Goal: Information Seeking & Learning: Learn about a topic

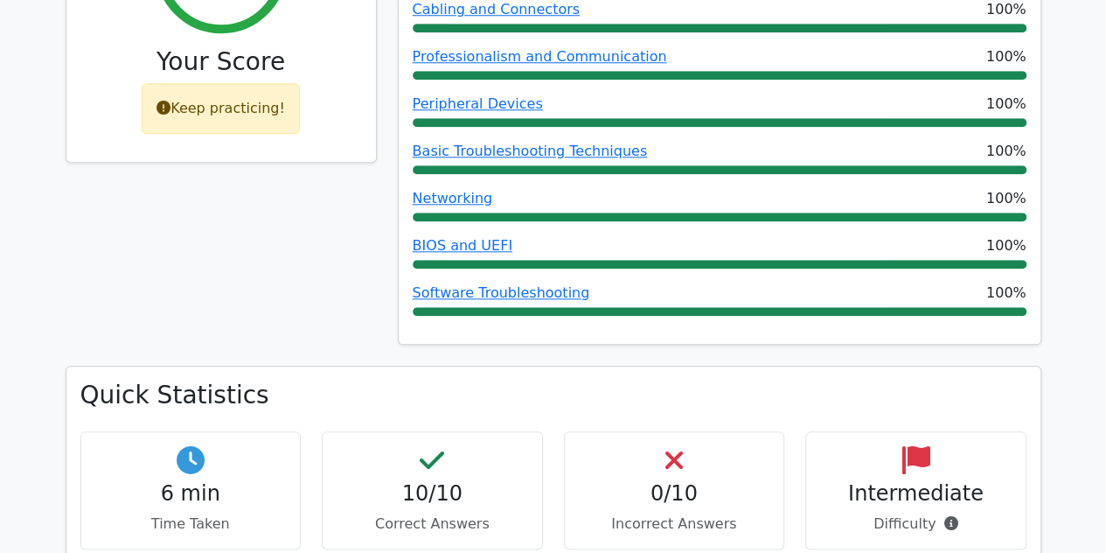
scroll to position [875, 0]
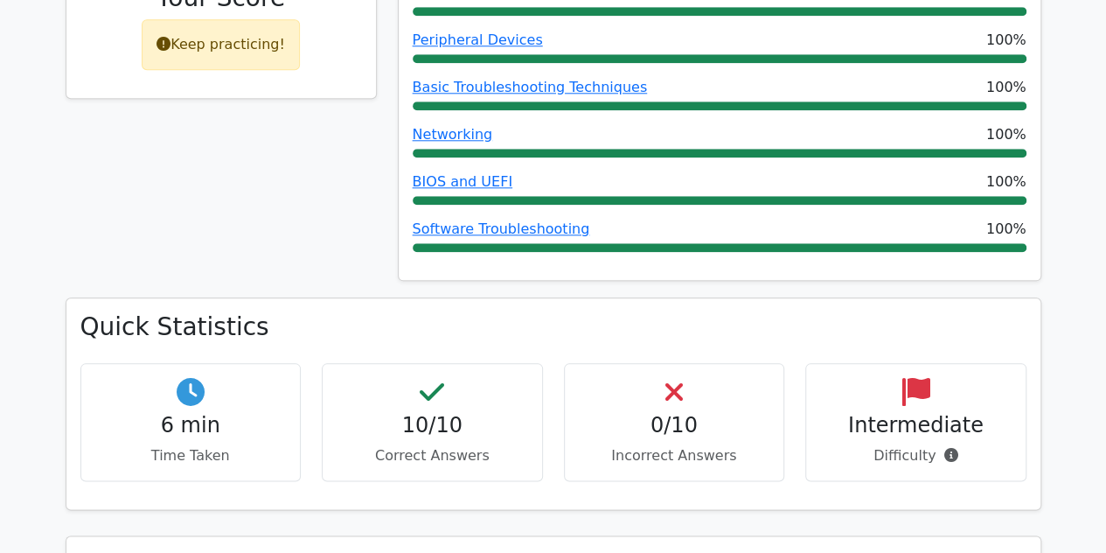
click at [950, 363] on div "Intermediate Difficulty" at bounding box center [915, 422] width 221 height 118
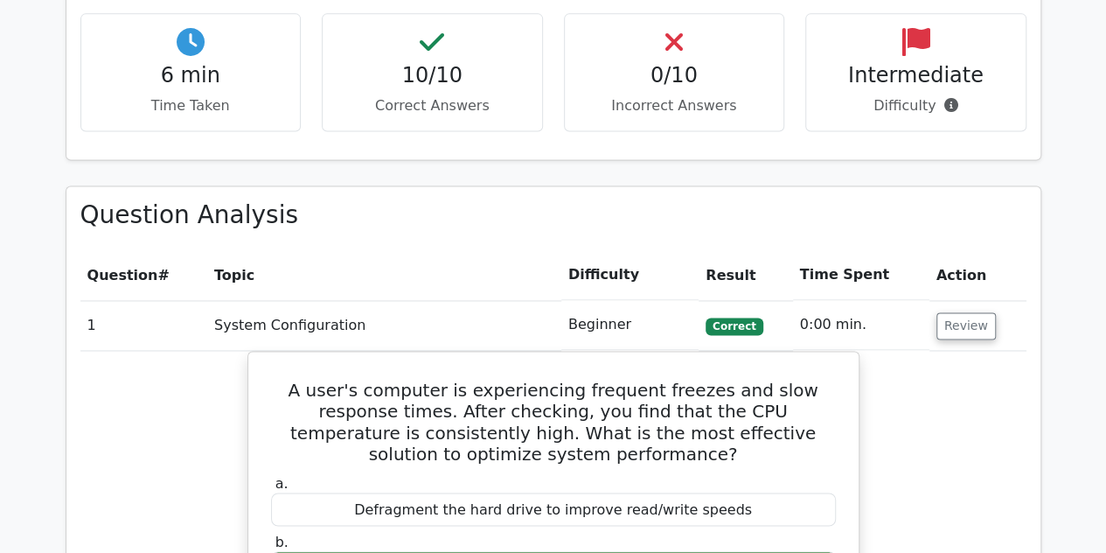
scroll to position [1312, 0]
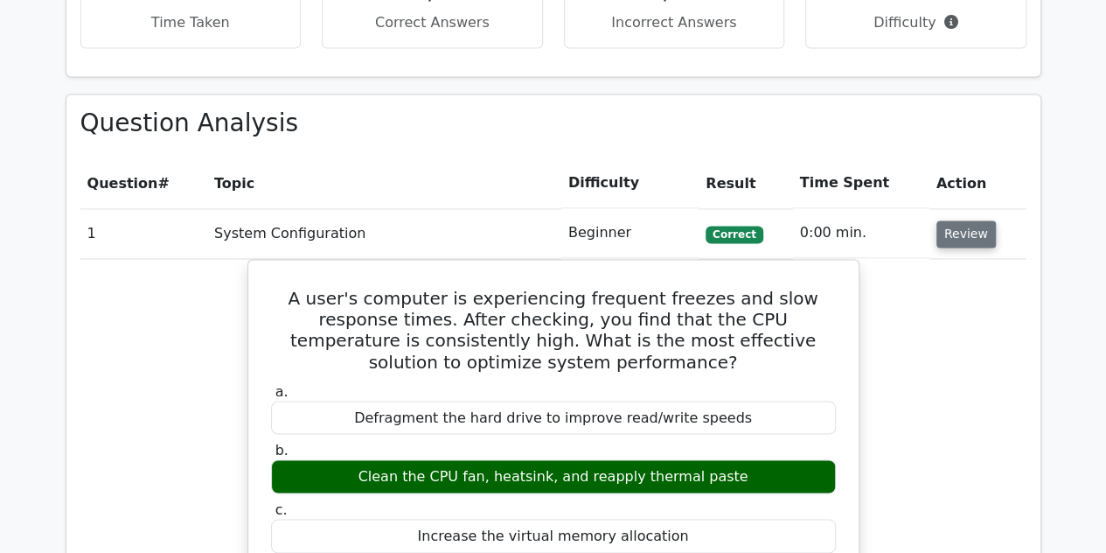
click at [953, 220] on button "Review" at bounding box center [966, 233] width 59 height 27
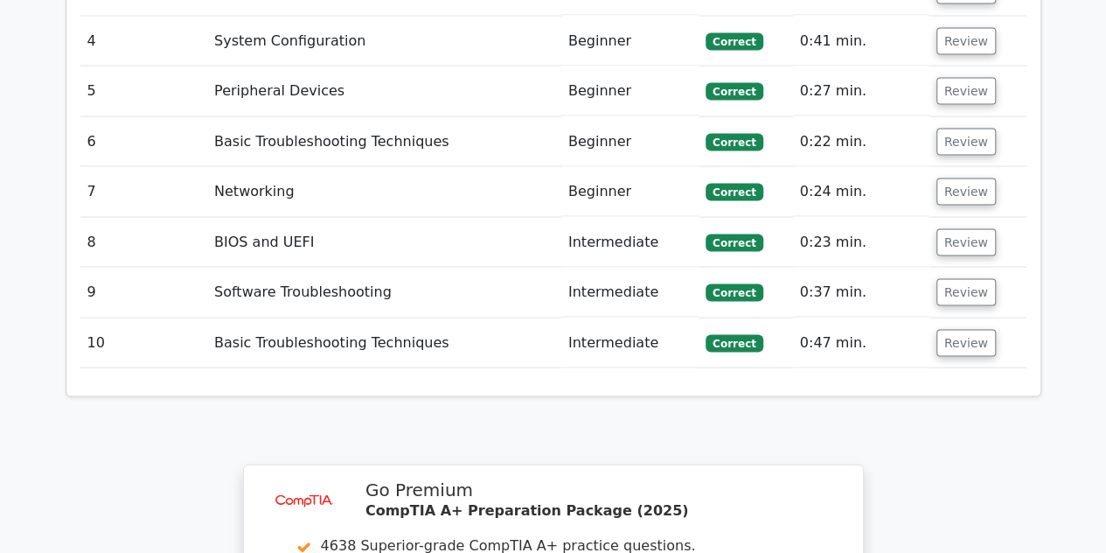
scroll to position [1662, 0]
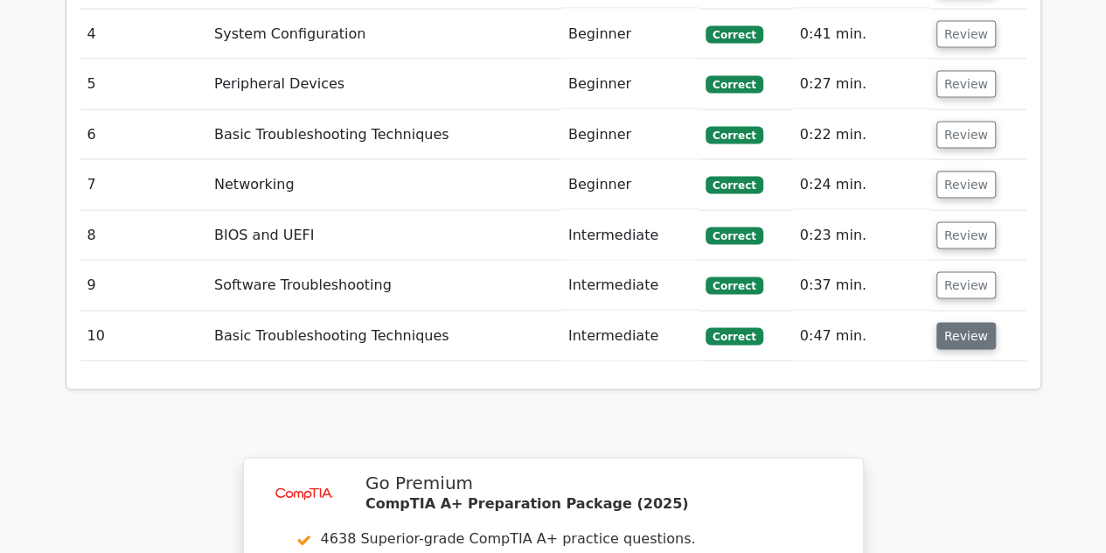
click at [939, 323] on button "Review" at bounding box center [966, 336] width 59 height 27
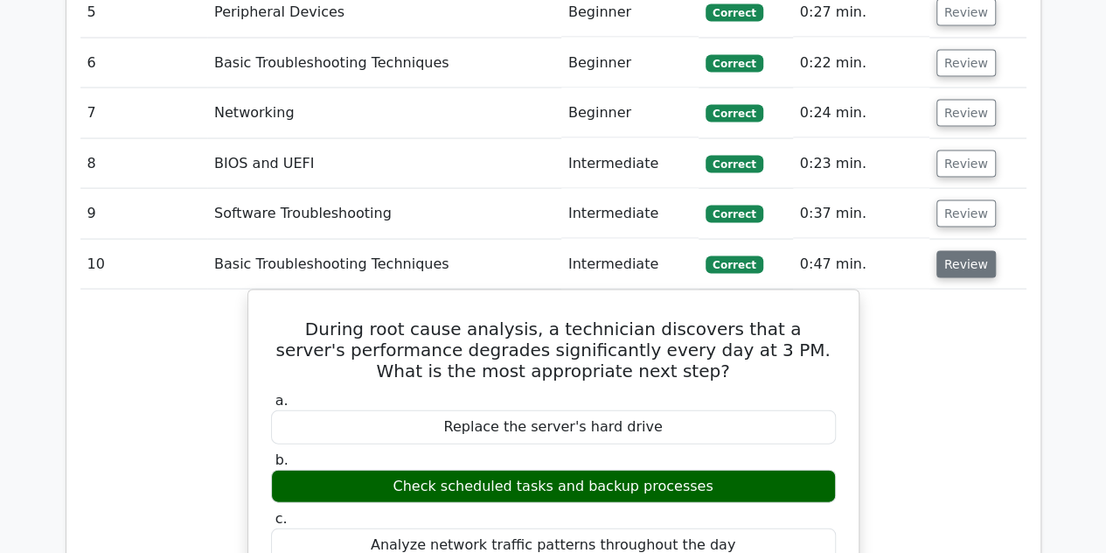
scroll to position [1749, 0]
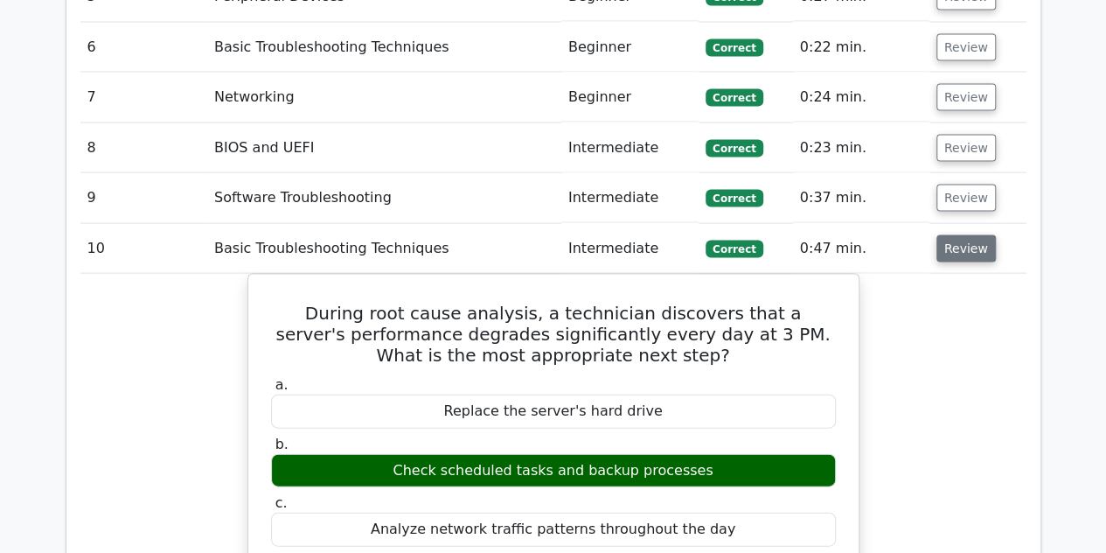
click at [960, 235] on button "Review" at bounding box center [966, 248] width 59 height 27
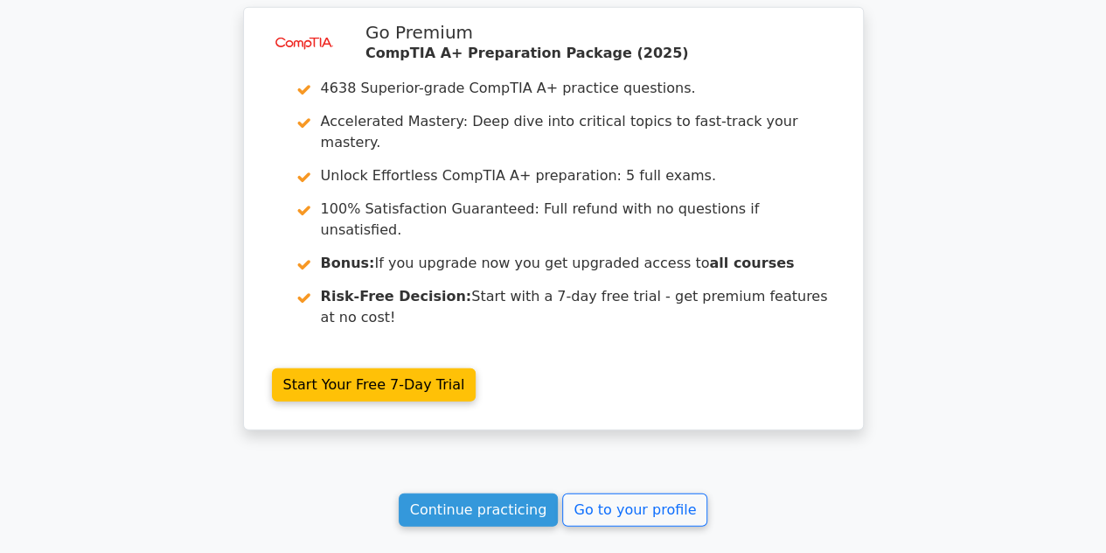
scroll to position [2186, 0]
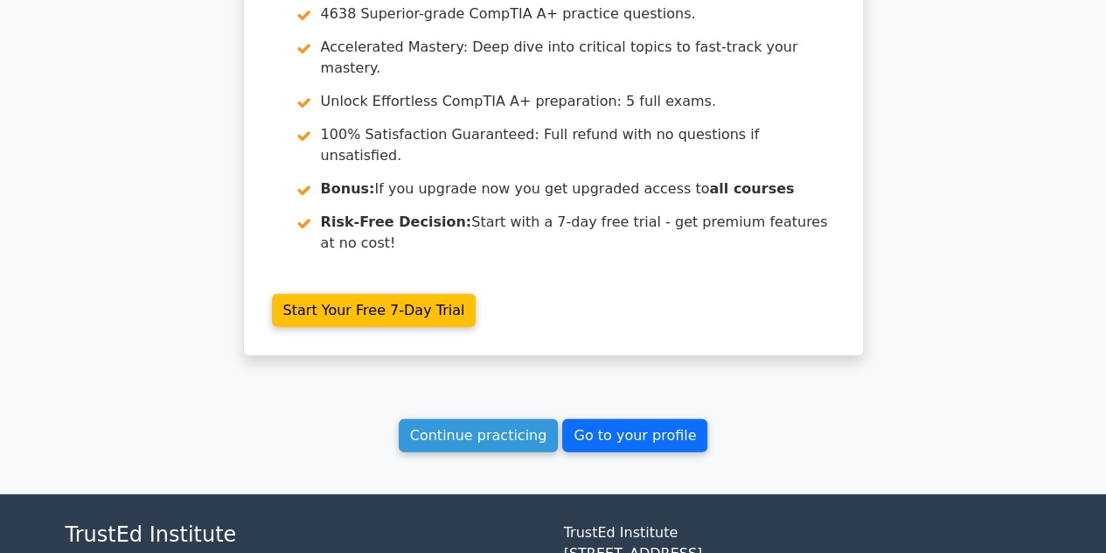
click at [628, 419] on link "Go to your profile" at bounding box center [634, 435] width 145 height 33
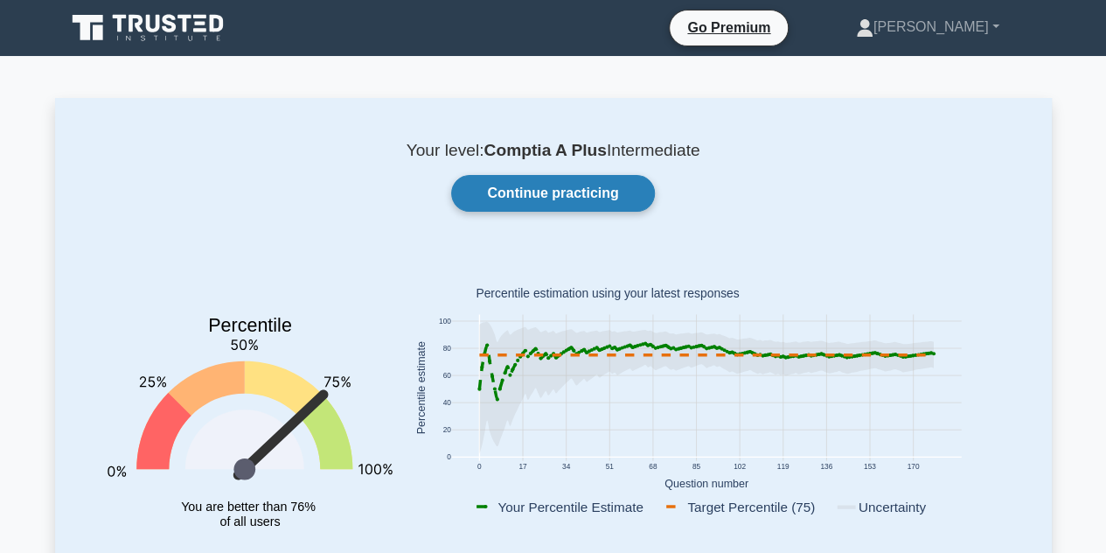
click at [540, 199] on link "Continue practicing" at bounding box center [552, 193] width 203 height 37
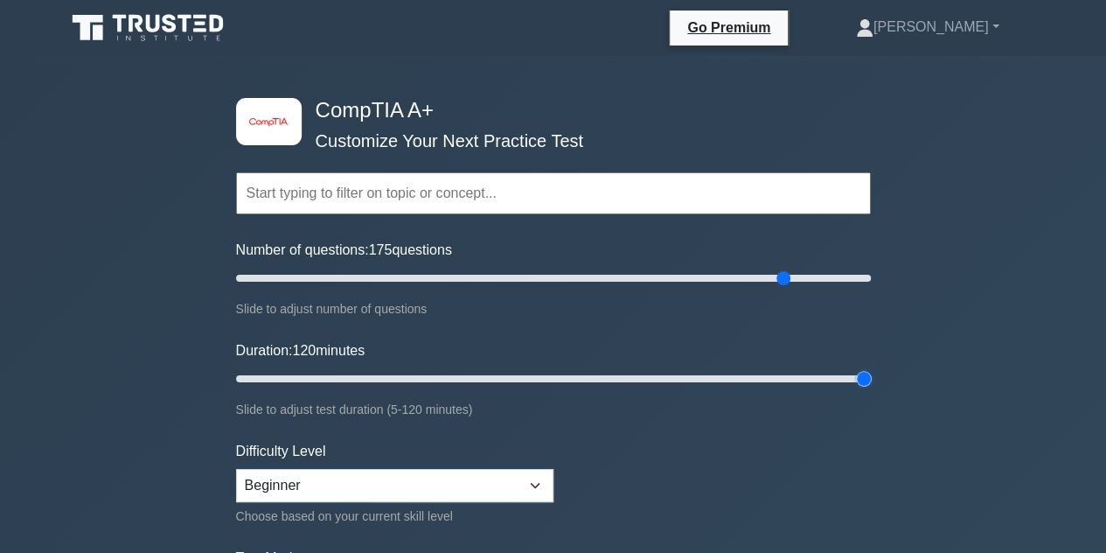
drag, startPoint x: 437, startPoint y: 374, endPoint x: 939, endPoint y: 380, distance: 502.0
type input "120"
click at [871, 380] on input "Duration: 120 minutes" at bounding box center [553, 378] width 635 height 21
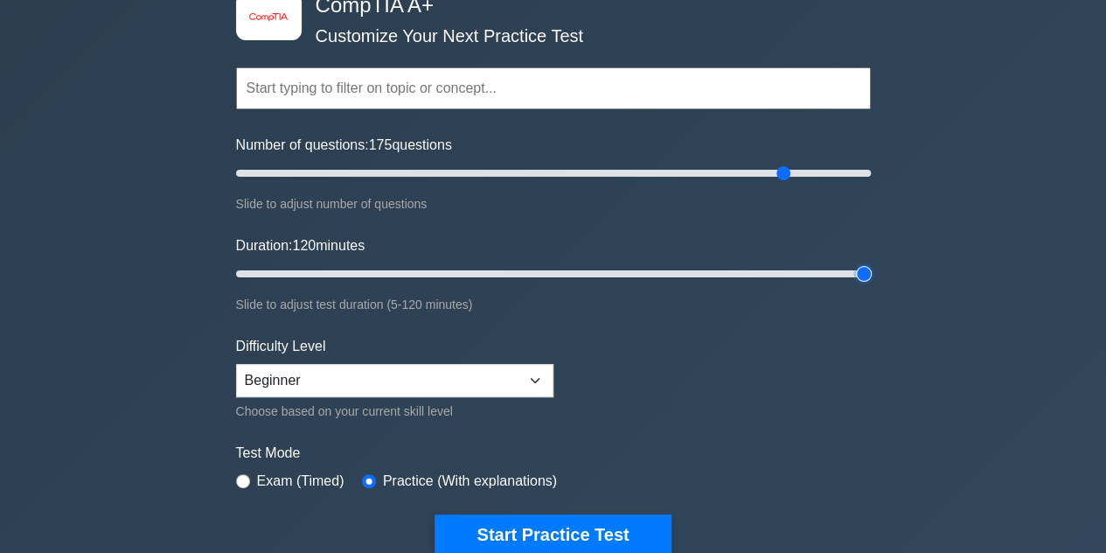
scroll to position [262, 0]
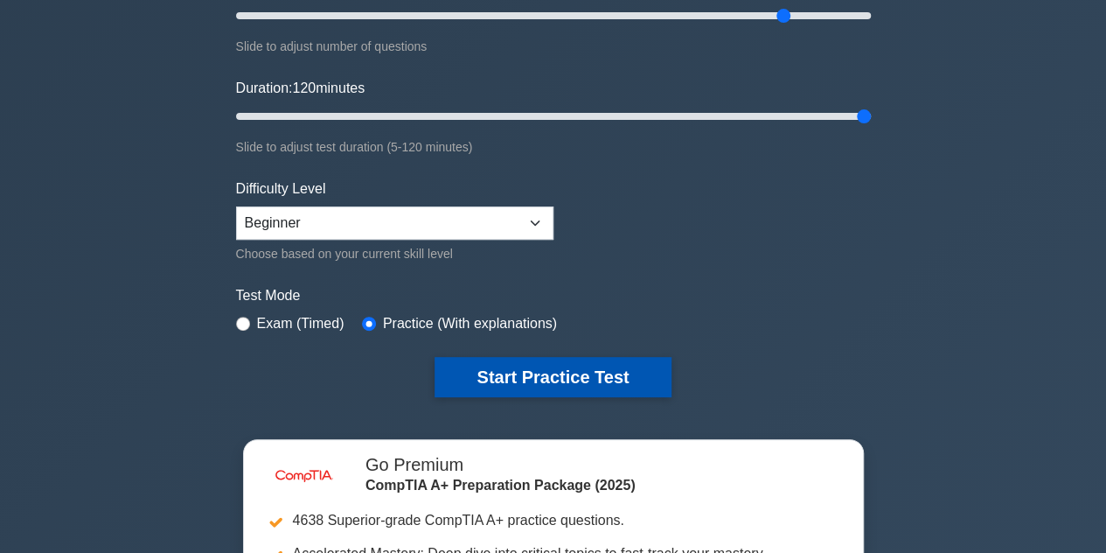
click at [561, 379] on button "Start Practice Test" at bounding box center [553, 377] width 236 height 40
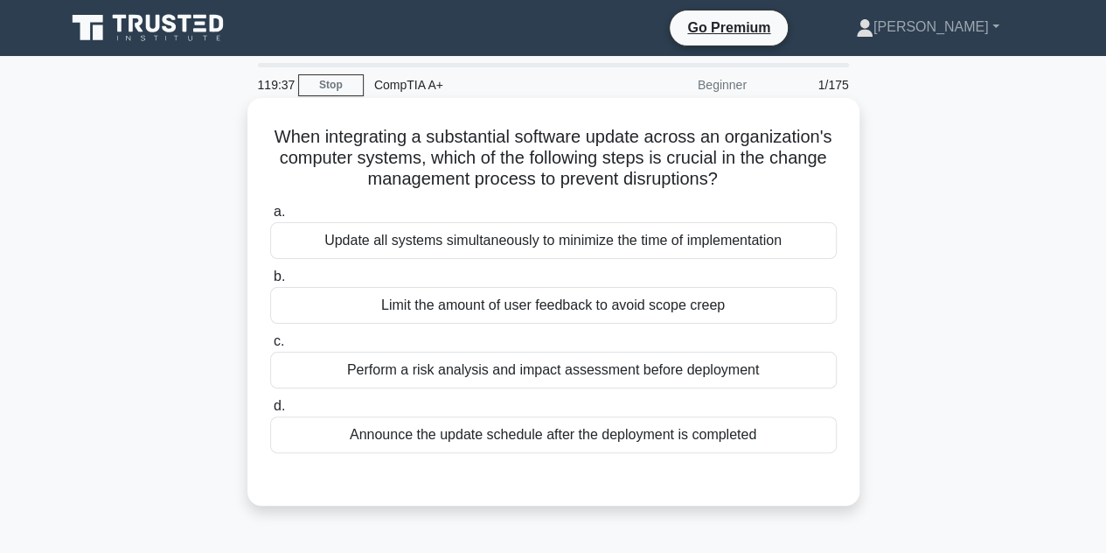
click at [568, 370] on div "Perform a risk analysis and impact assessment before deployment" at bounding box center [553, 370] width 567 height 37
click at [270, 347] on input "c. Perform a risk analysis and impact assessment before deployment" at bounding box center [270, 341] width 0 height 11
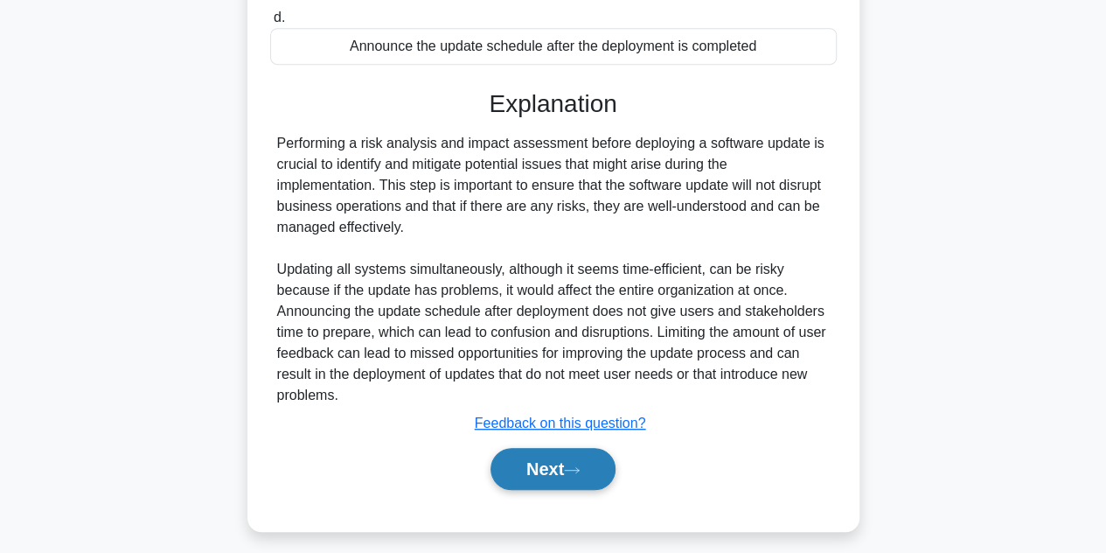
scroll to position [397, 0]
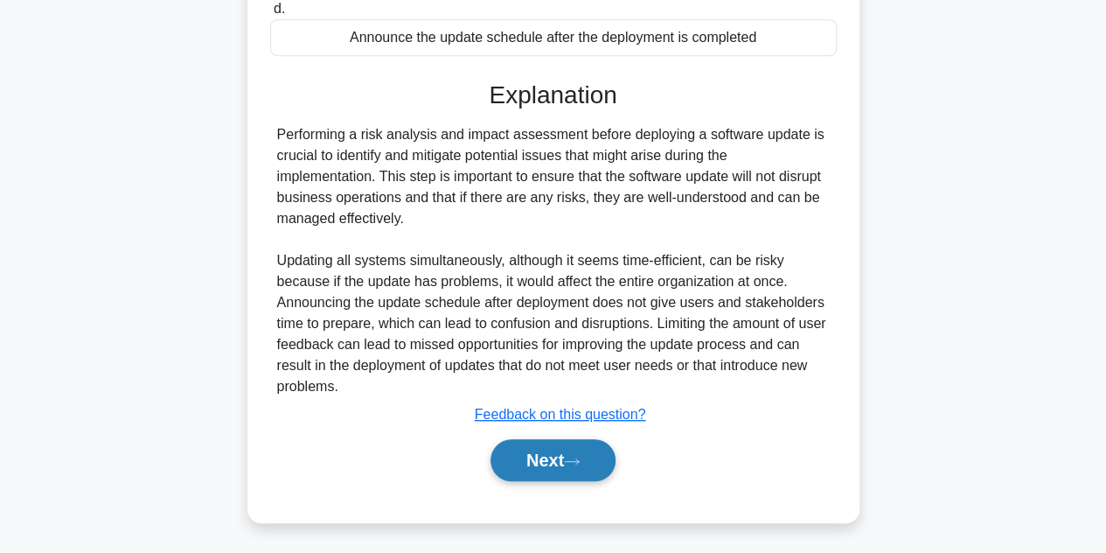
click at [561, 471] on button "Next" at bounding box center [553, 460] width 125 height 42
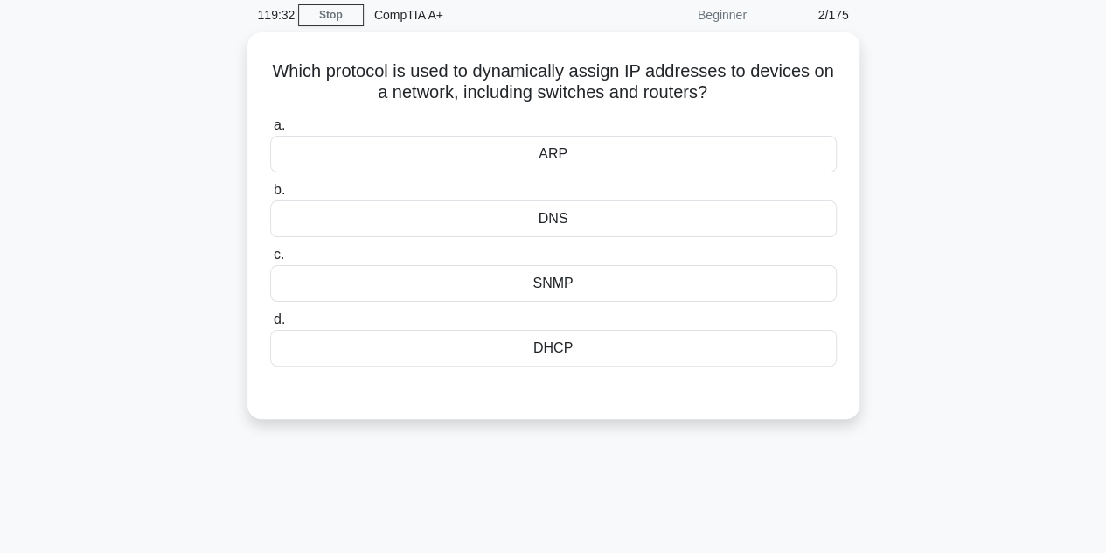
scroll to position [42, 0]
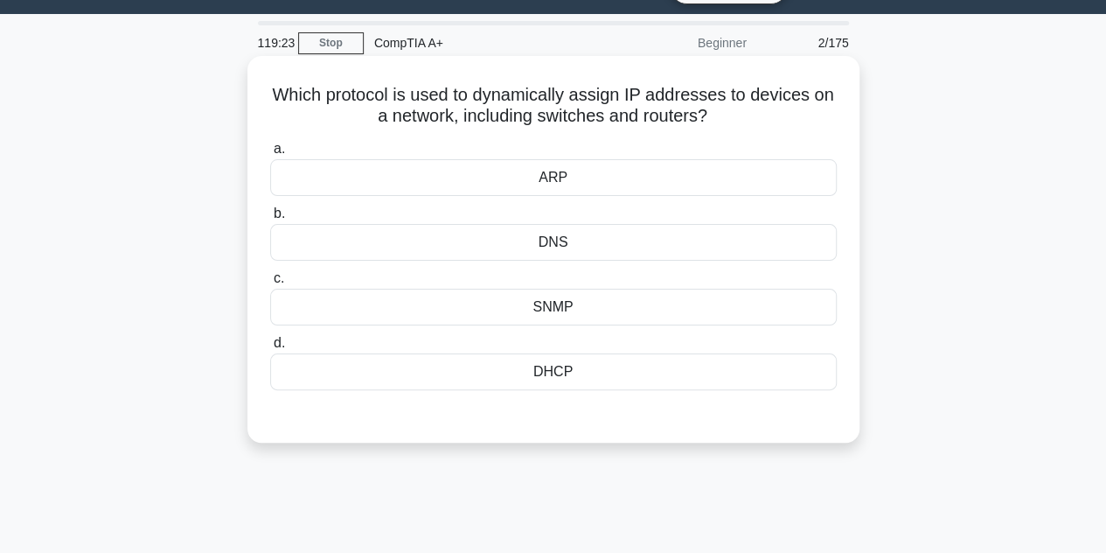
click at [566, 375] on div "DHCP" at bounding box center [553, 371] width 567 height 37
click at [270, 349] on input "d. DHCP" at bounding box center [270, 343] width 0 height 11
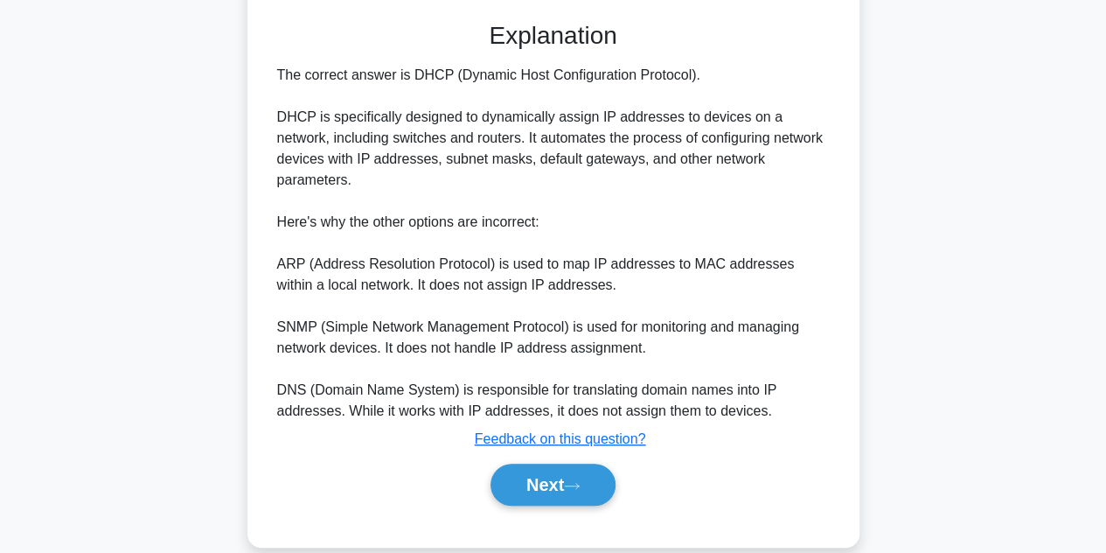
scroll to position [439, 0]
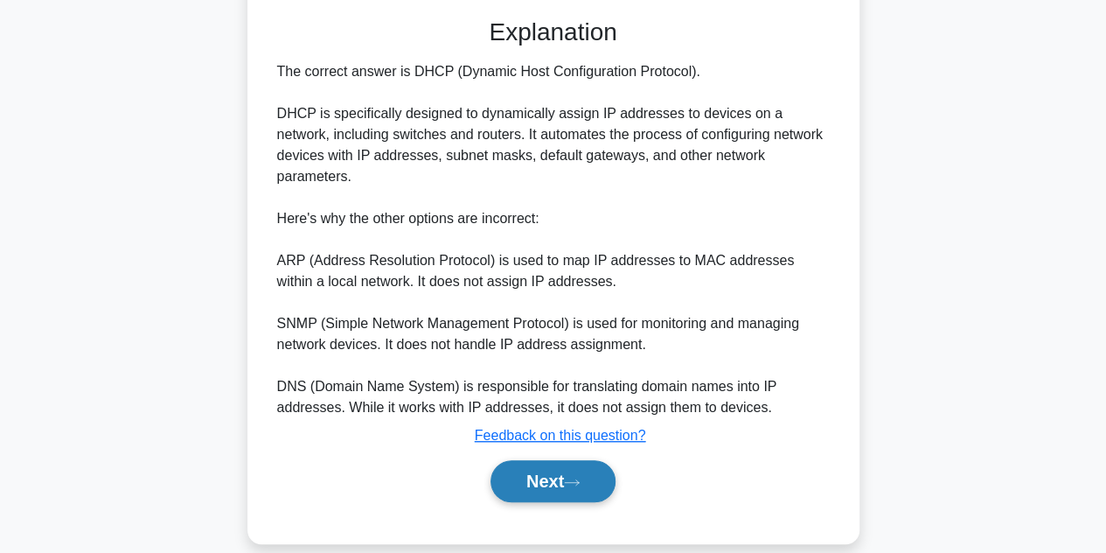
click at [560, 460] on button "Next" at bounding box center [553, 481] width 125 height 42
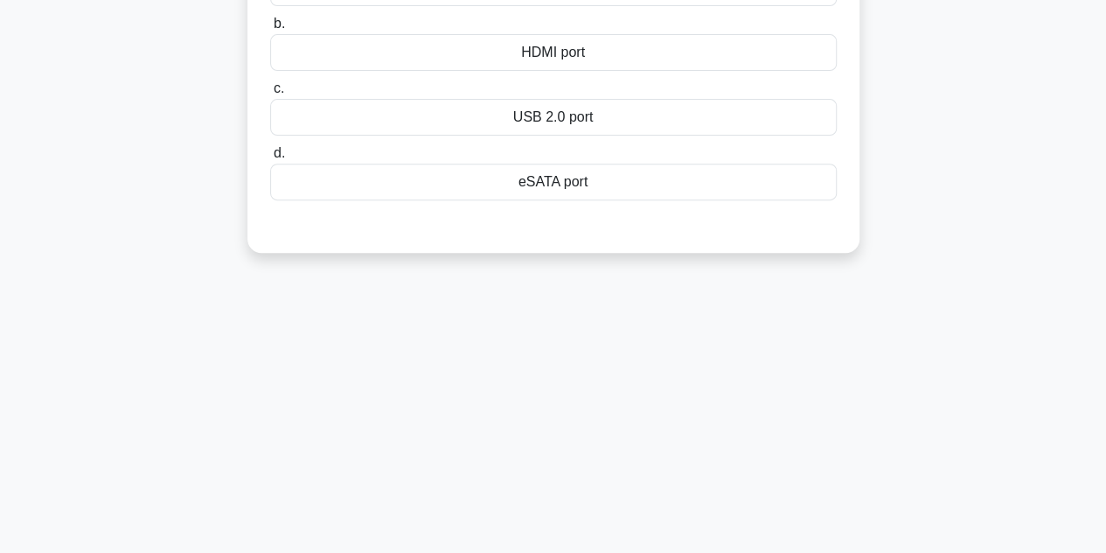
scroll to position [42, 0]
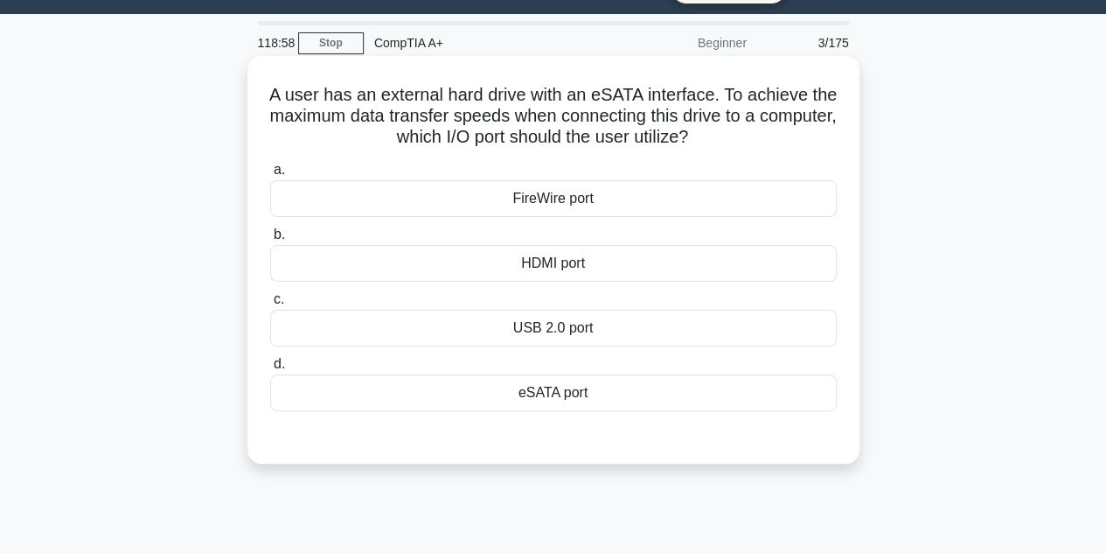
click at [591, 393] on div "eSATA port" at bounding box center [553, 392] width 567 height 37
click at [270, 370] on input "d. eSATA port" at bounding box center [270, 364] width 0 height 11
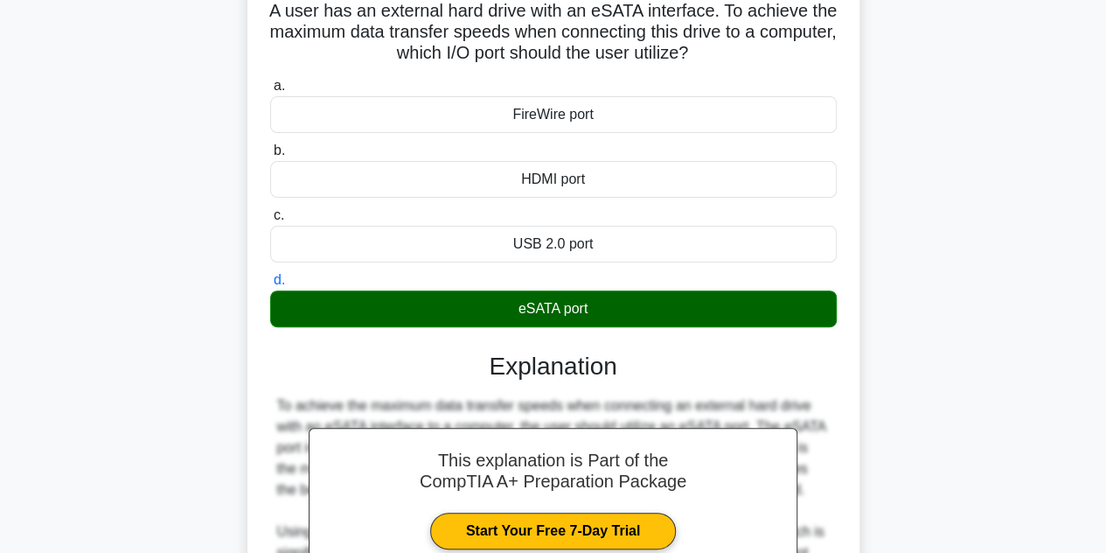
scroll to position [392, 0]
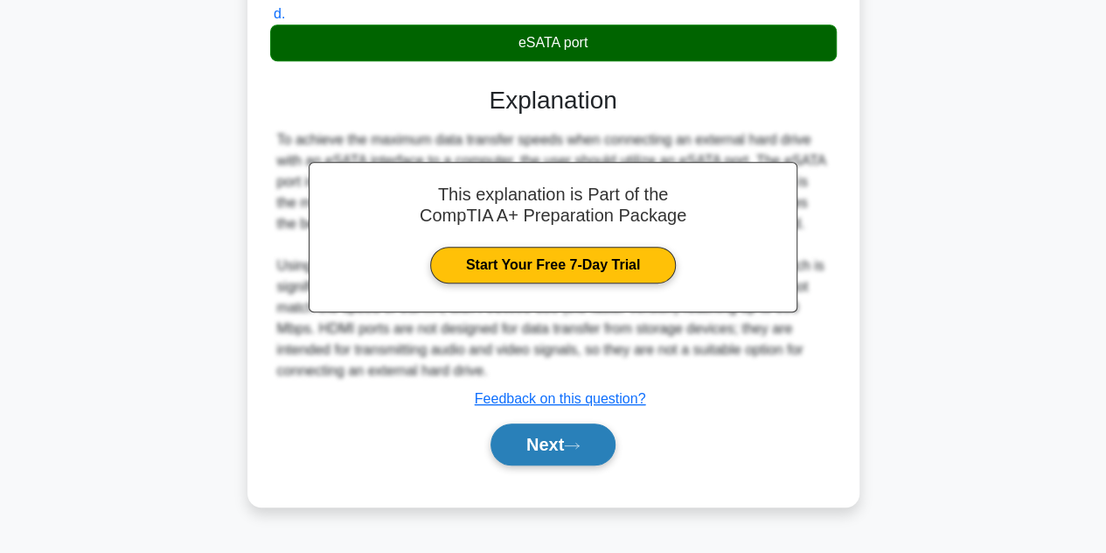
click at [559, 445] on button "Next" at bounding box center [553, 444] width 125 height 42
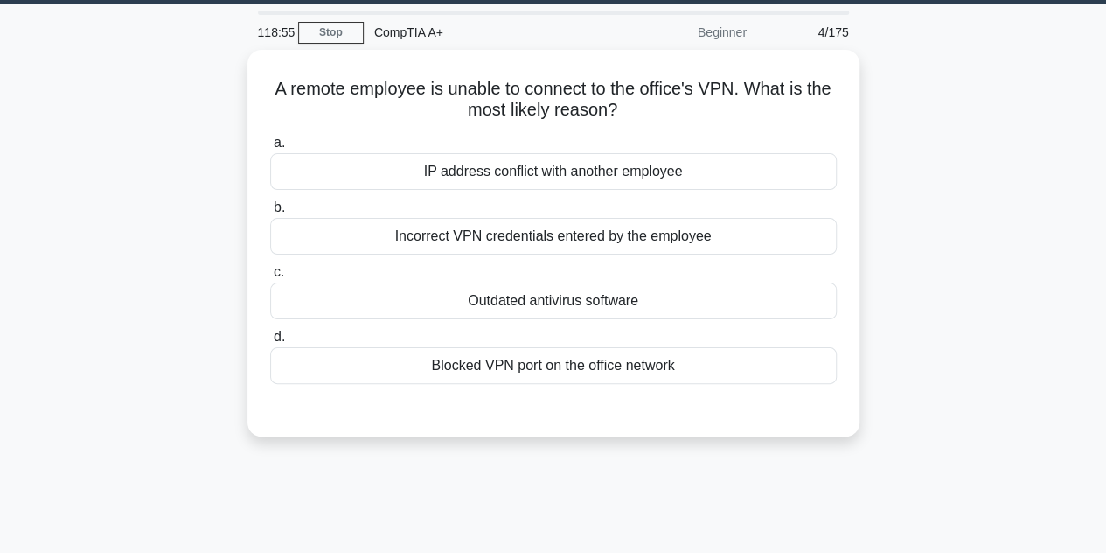
scroll to position [42, 0]
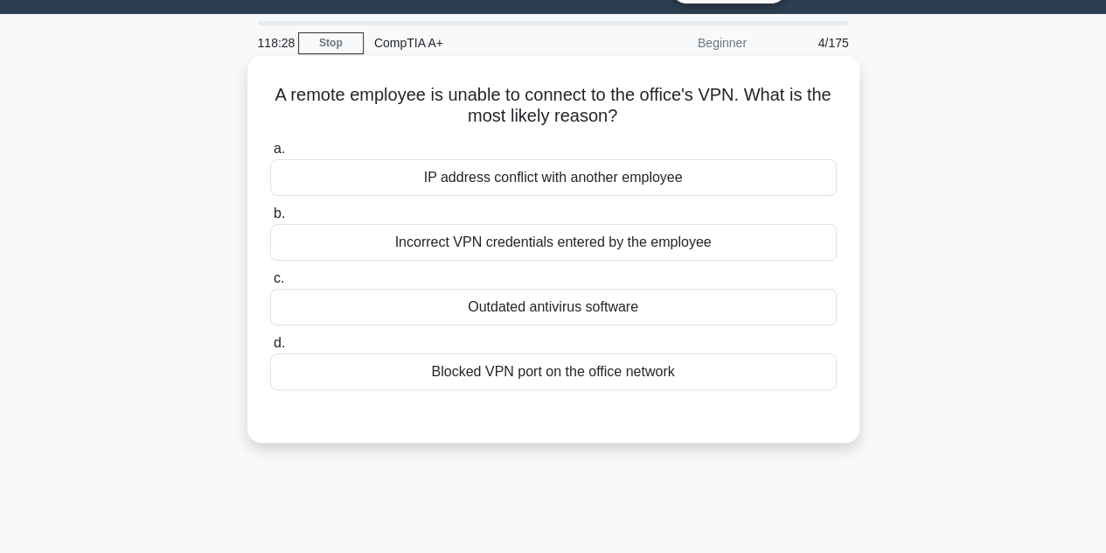
click at [541, 366] on div "Blocked VPN port on the office network" at bounding box center [553, 371] width 567 height 37
click at [270, 349] on input "d. Blocked VPN port on the office network" at bounding box center [270, 343] width 0 height 11
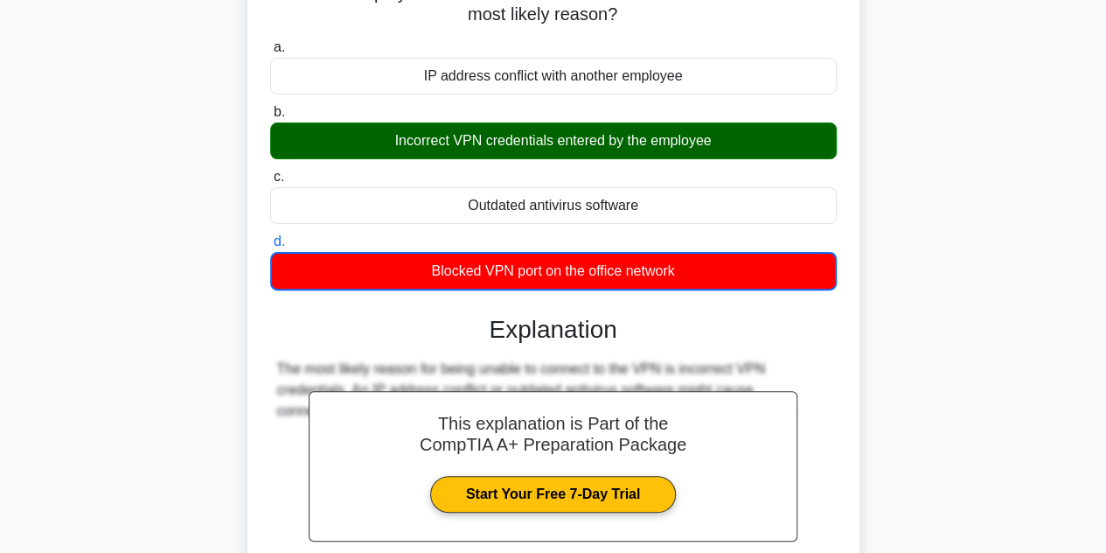
scroll to position [392, 0]
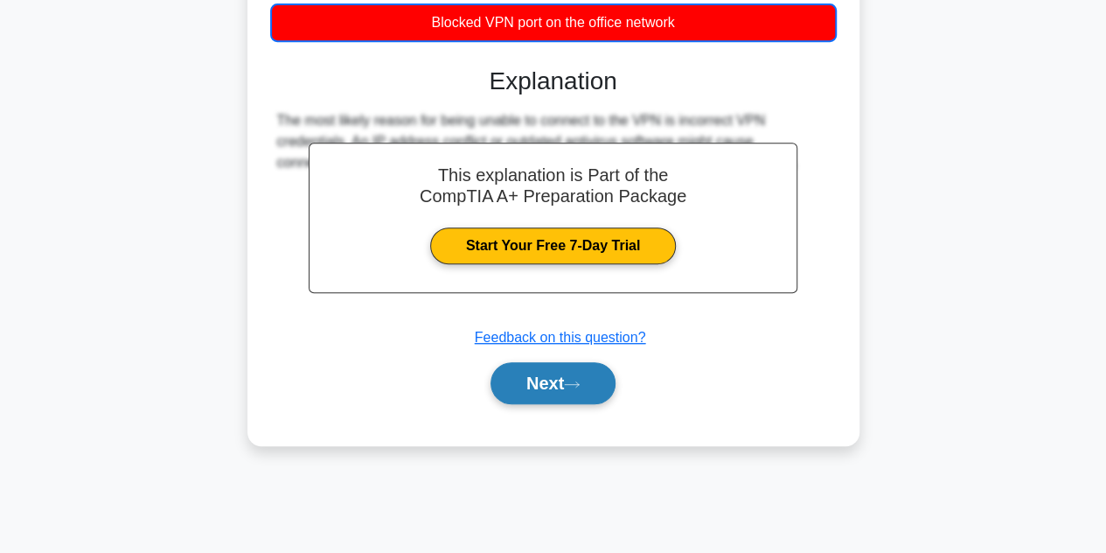
click at [540, 375] on button "Next" at bounding box center [553, 383] width 125 height 42
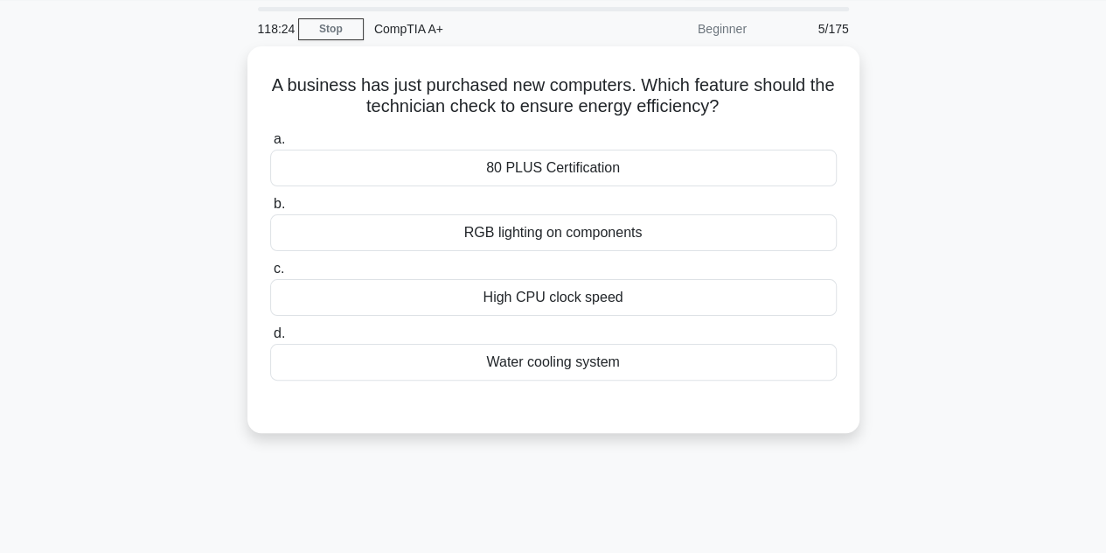
scroll to position [42, 0]
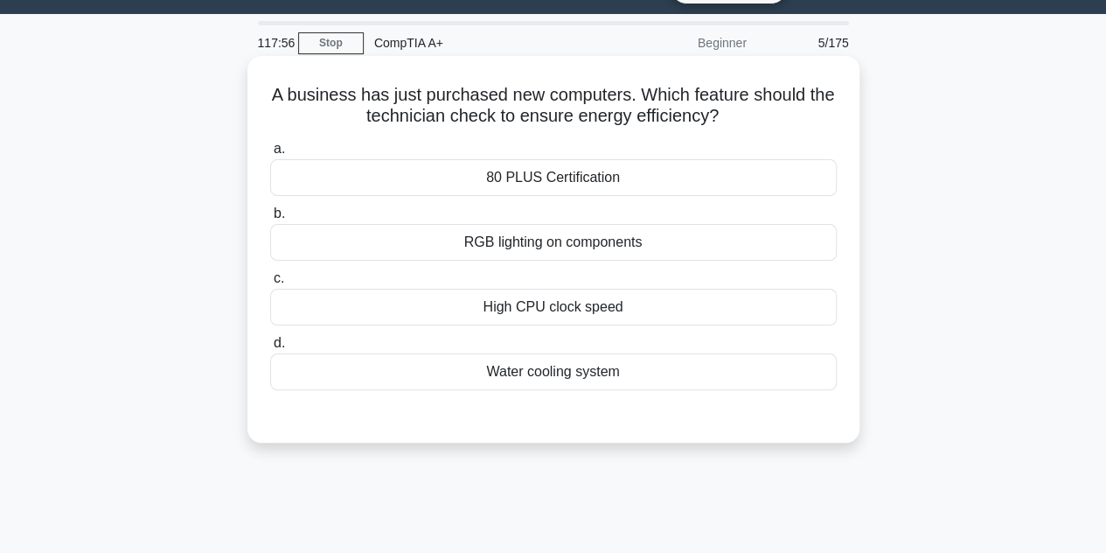
click at [563, 175] on div "80 PLUS Certification" at bounding box center [553, 177] width 567 height 37
click at [270, 155] on input "a. 80 PLUS Certification" at bounding box center [270, 148] width 0 height 11
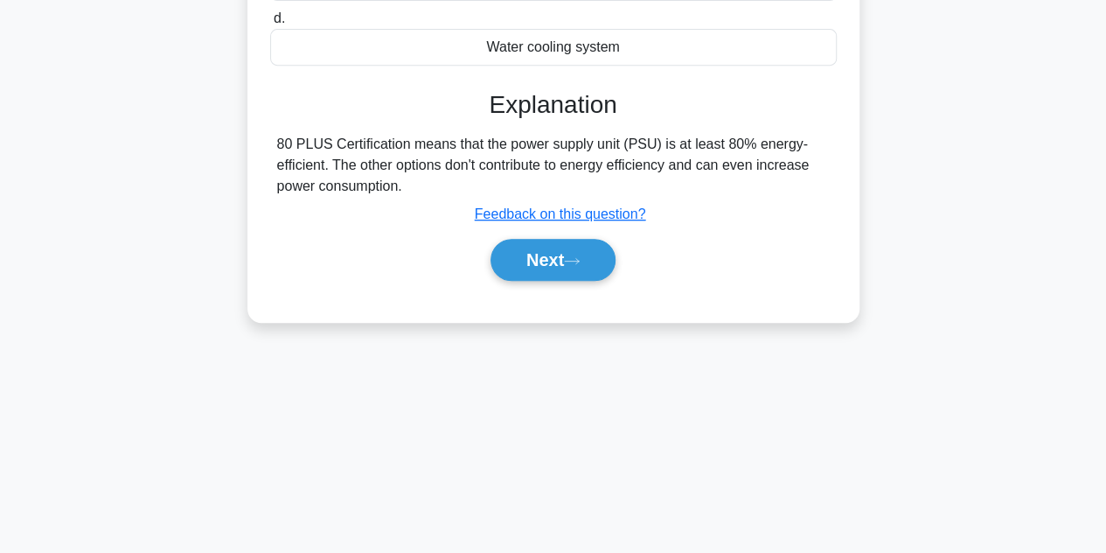
scroll to position [392, 0]
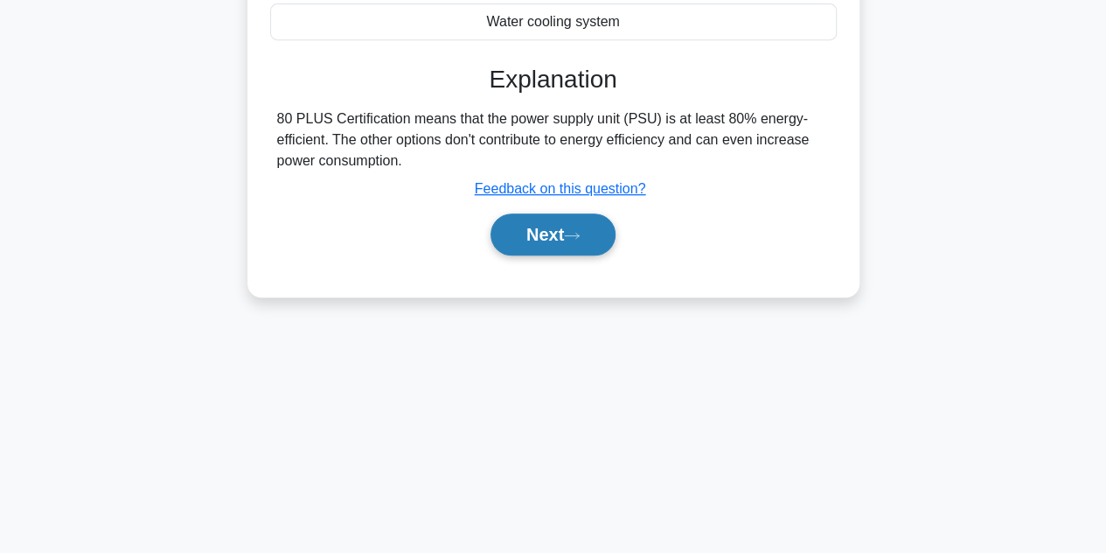
click at [578, 248] on button "Next" at bounding box center [553, 234] width 125 height 42
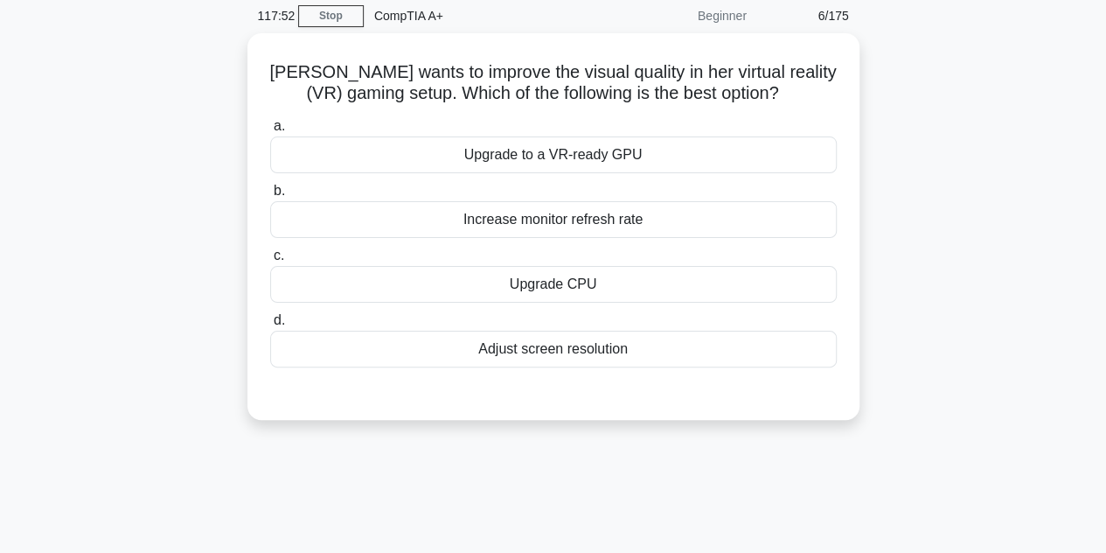
scroll to position [42, 0]
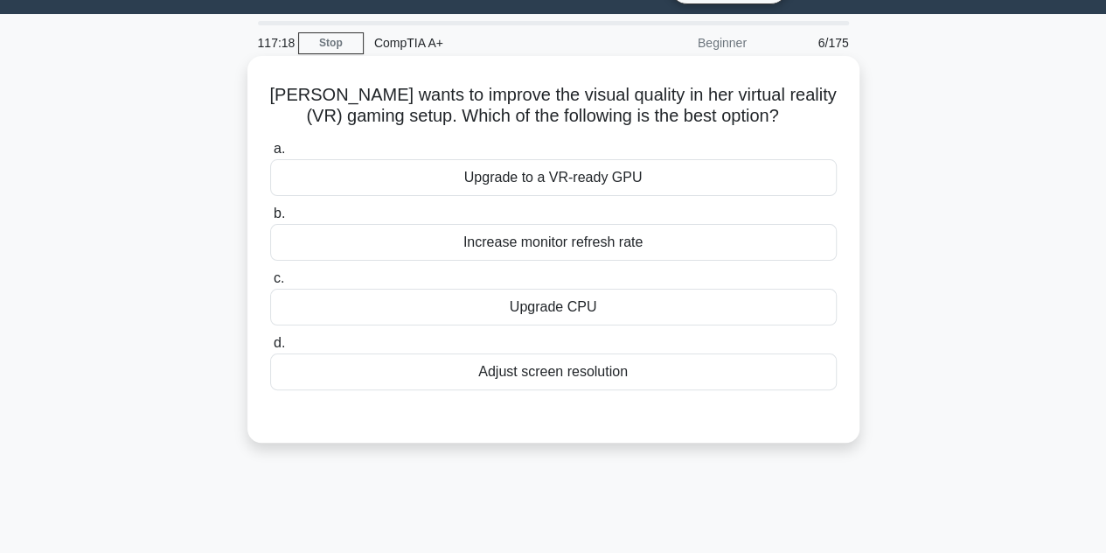
click at [594, 169] on div "Upgrade to a VR-ready GPU" at bounding box center [553, 177] width 567 height 37
click at [270, 155] on input "a. Upgrade to a VR-ready GPU" at bounding box center [270, 148] width 0 height 11
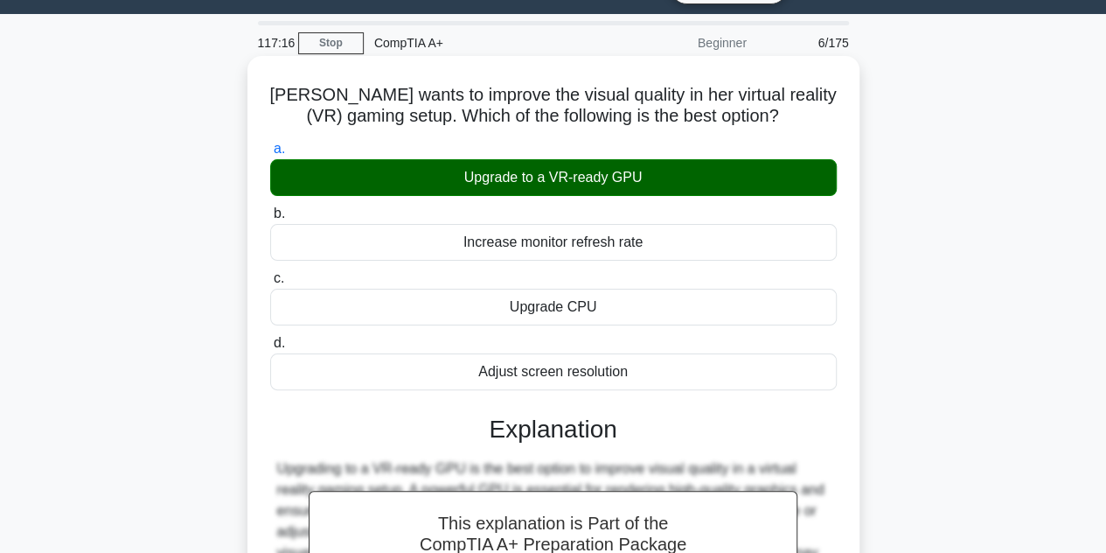
scroll to position [392, 0]
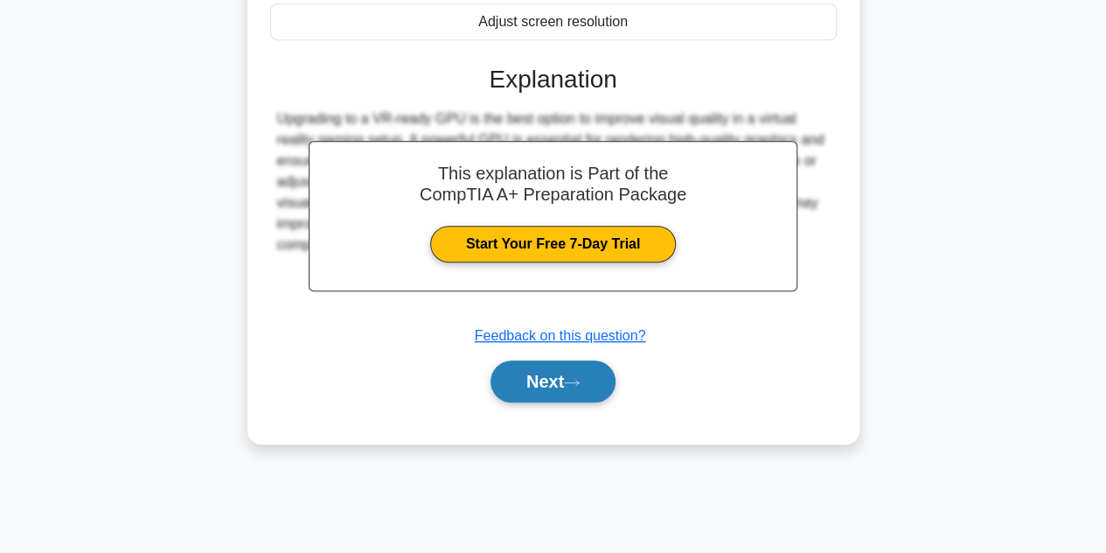
click at [539, 381] on button "Next" at bounding box center [553, 381] width 125 height 42
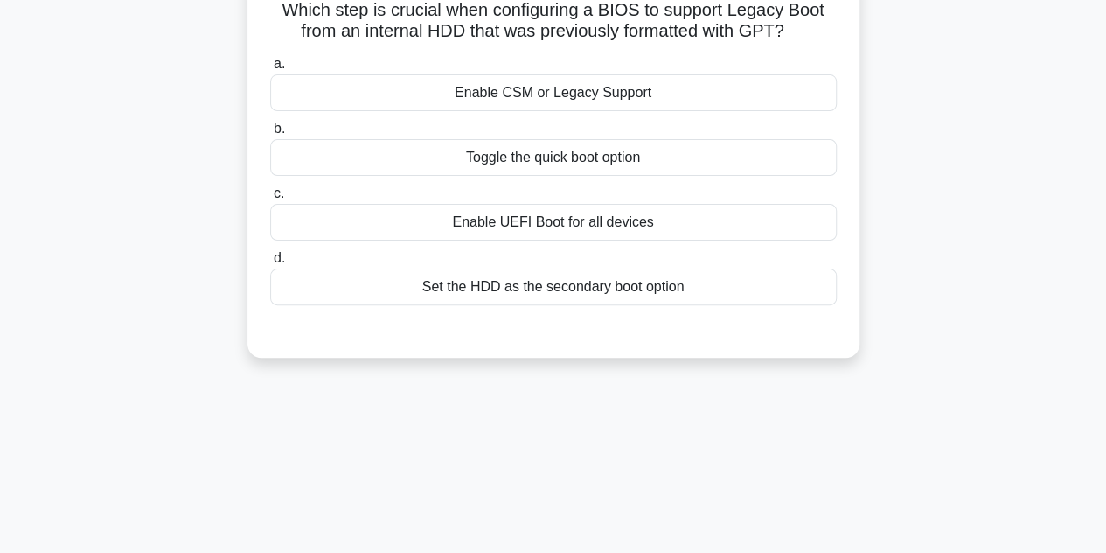
scroll to position [42, 0]
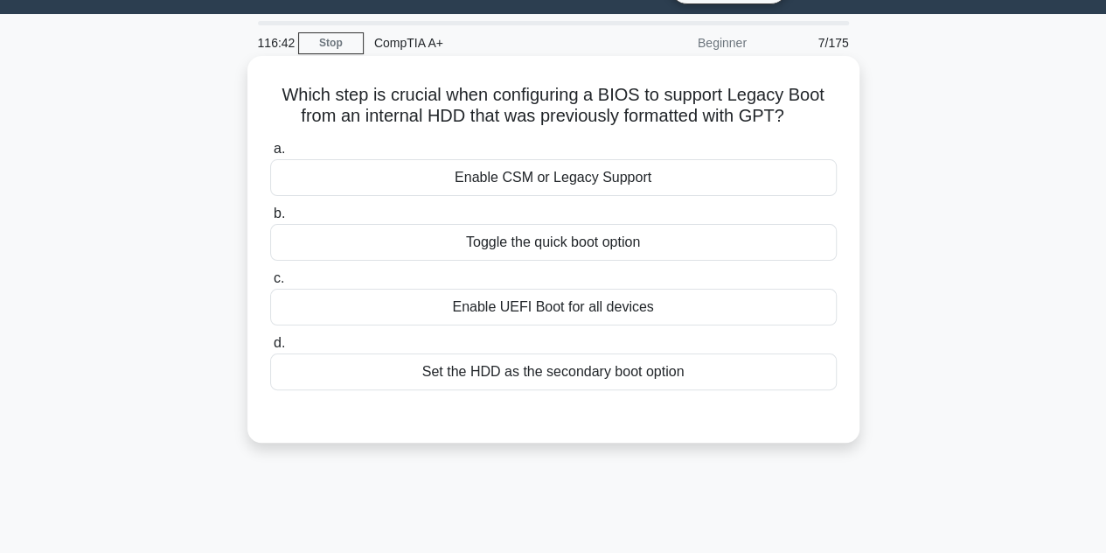
click at [516, 176] on div "Enable CSM or Legacy Support" at bounding box center [553, 177] width 567 height 37
click at [270, 155] on input "a. Enable CSM or Legacy Support" at bounding box center [270, 148] width 0 height 11
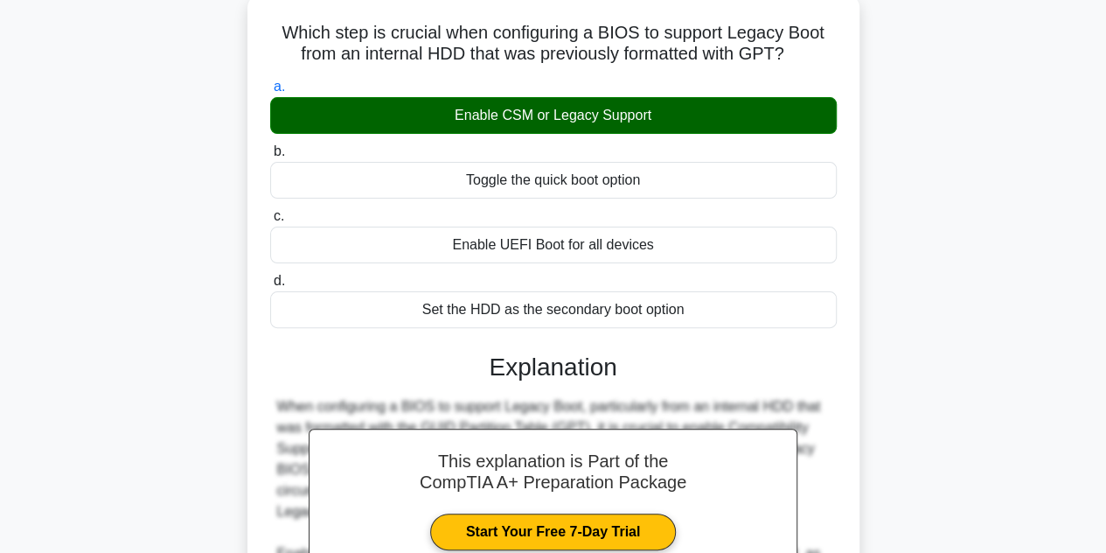
scroll to position [392, 0]
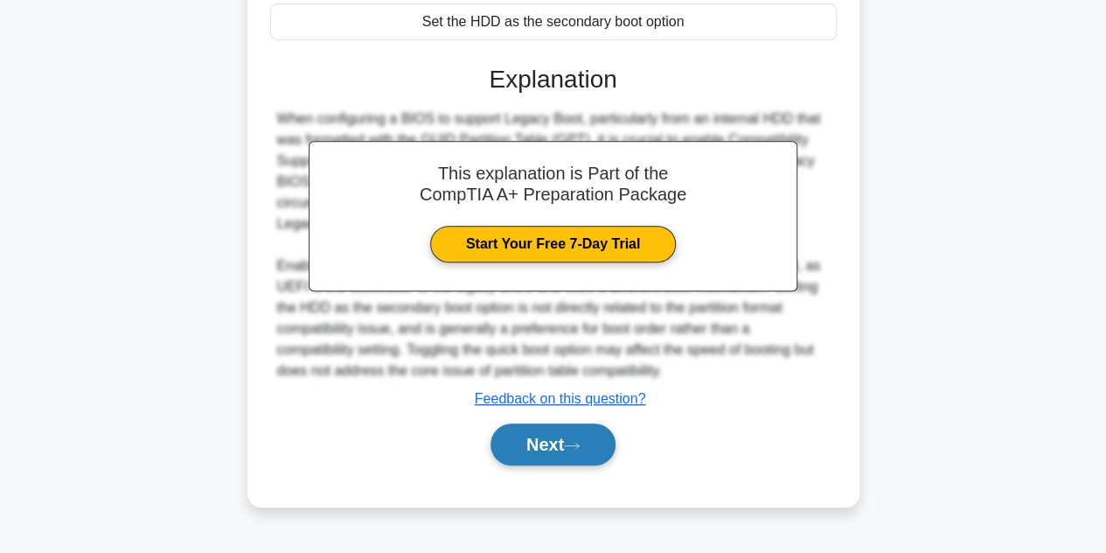
click at [549, 431] on button "Next" at bounding box center [553, 444] width 125 height 42
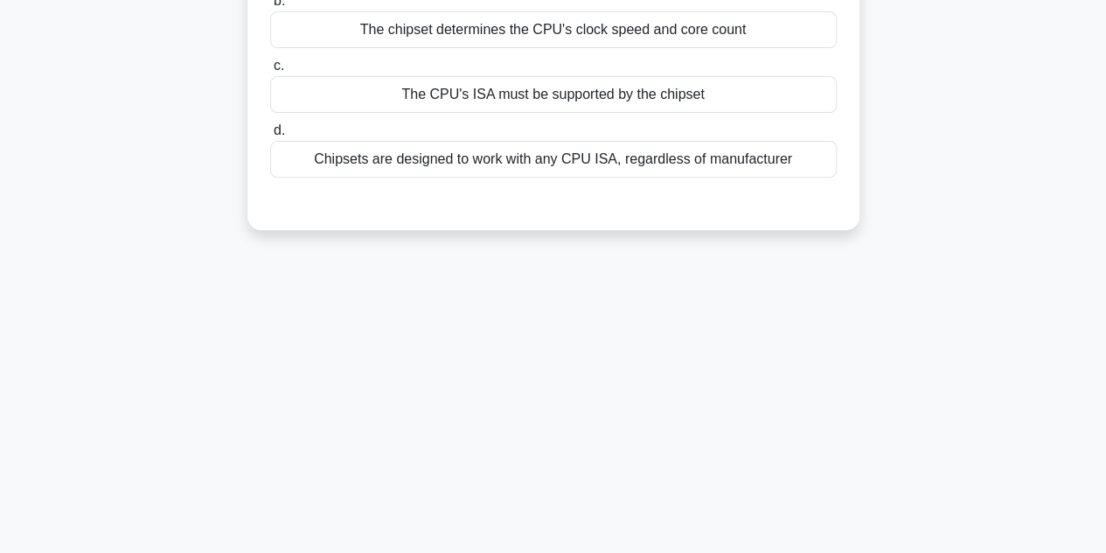
scroll to position [42, 0]
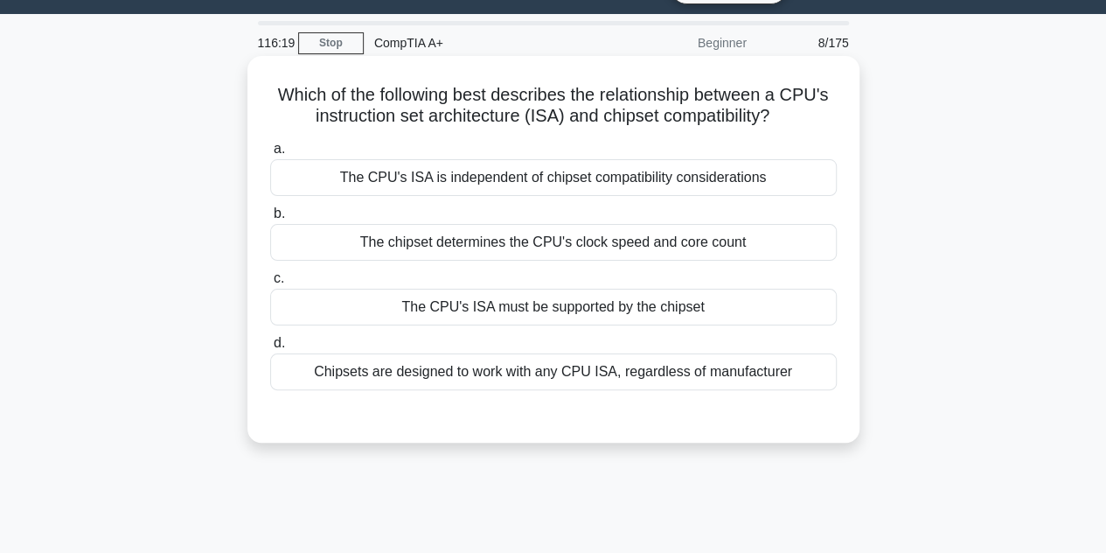
click at [568, 310] on div "The CPU's ISA must be supported by the chipset" at bounding box center [553, 307] width 567 height 37
click at [270, 284] on input "c. The CPU's ISA must be supported by the chipset" at bounding box center [270, 278] width 0 height 11
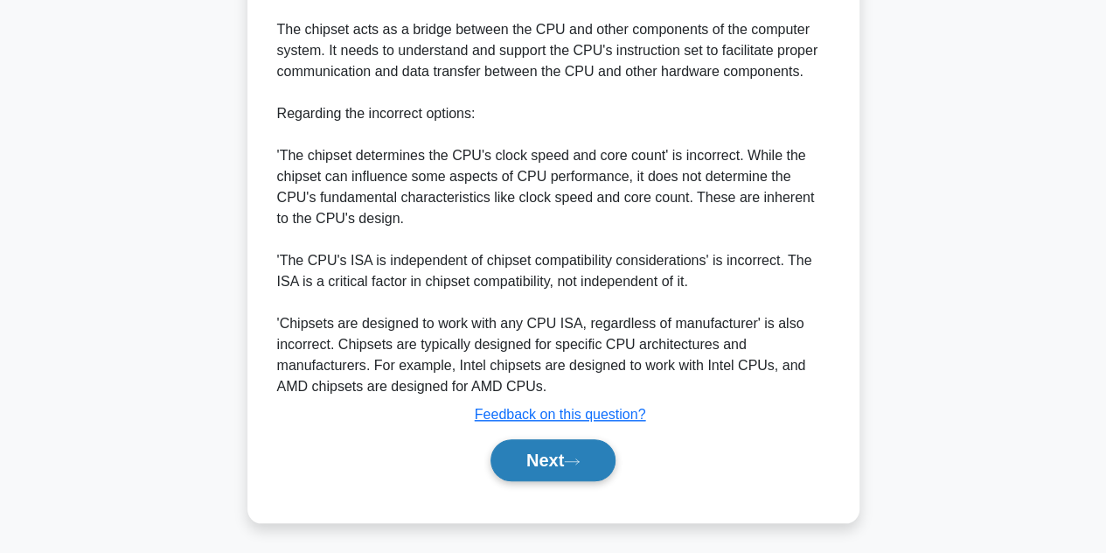
click at [558, 468] on button "Next" at bounding box center [553, 460] width 125 height 42
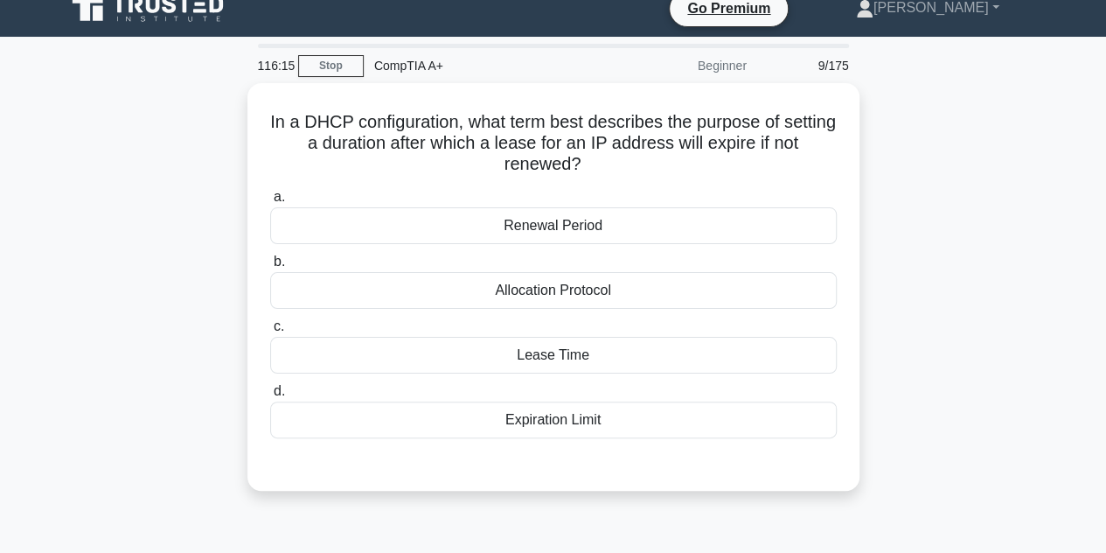
scroll to position [0, 0]
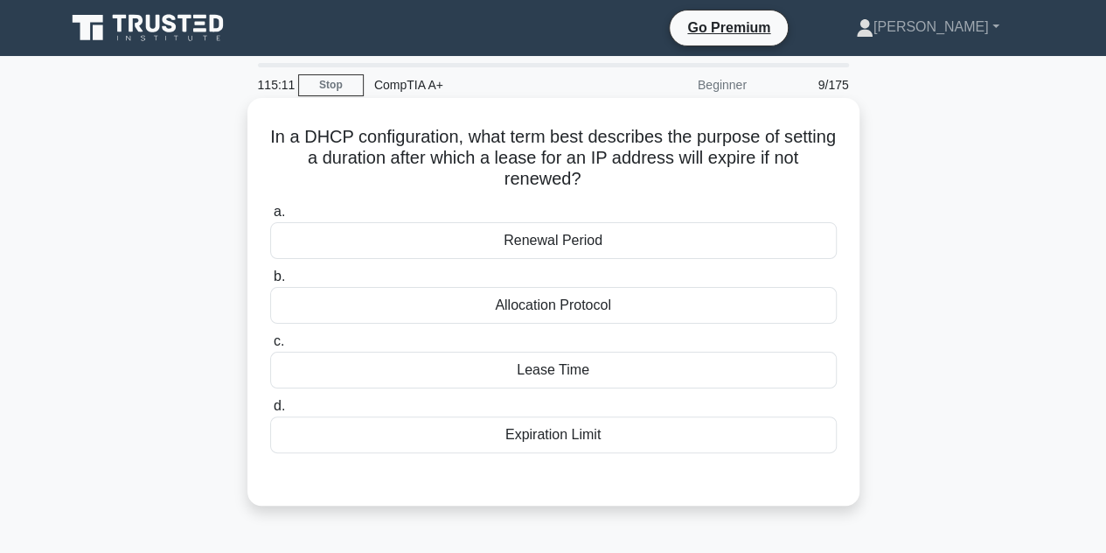
click at [583, 376] on div "Lease Time" at bounding box center [553, 370] width 567 height 37
click at [270, 347] on input "c. Lease Time" at bounding box center [270, 341] width 0 height 11
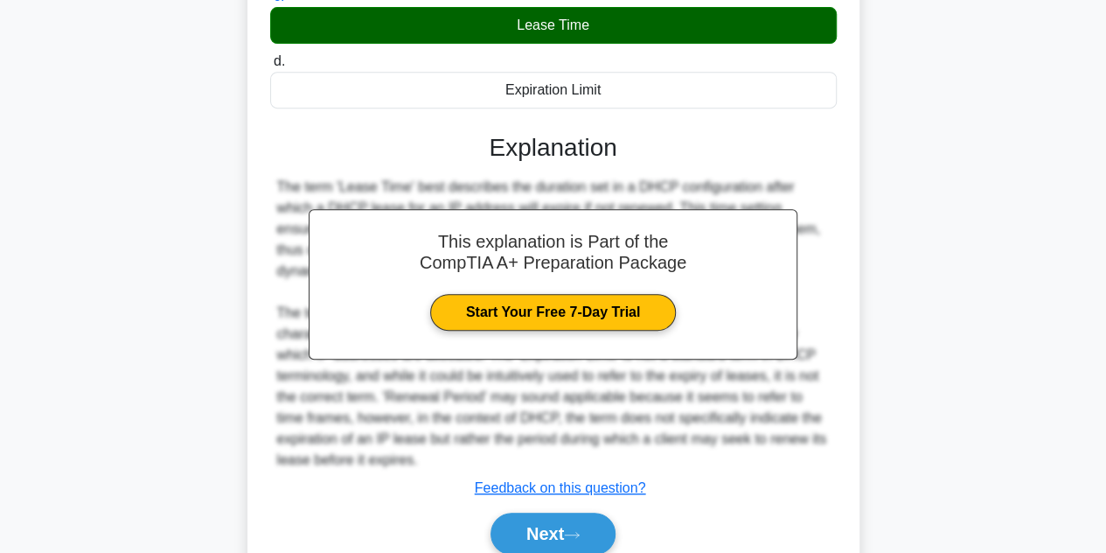
scroll to position [350, 0]
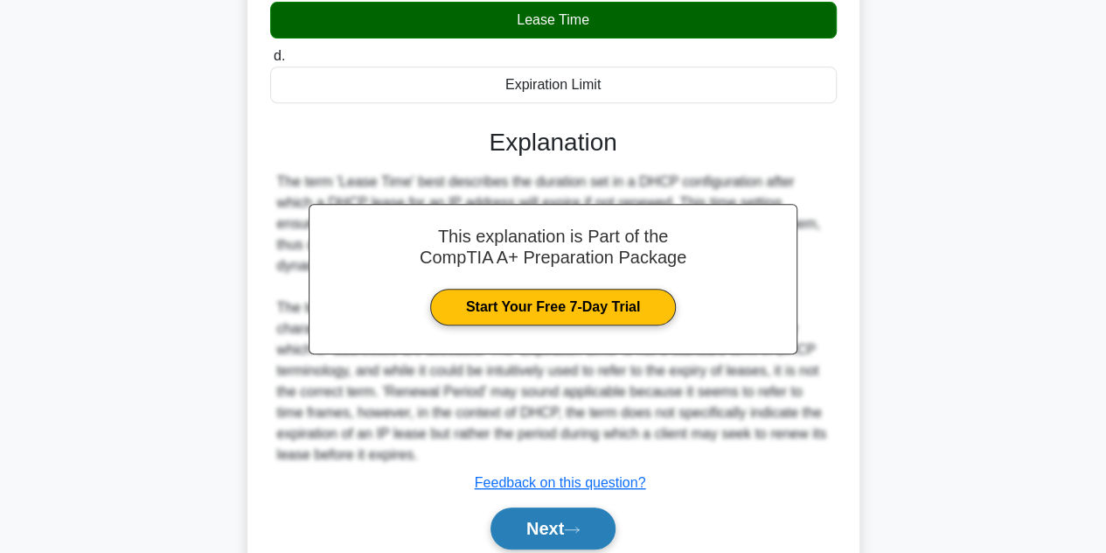
click at [569, 525] on button "Next" at bounding box center [553, 528] width 125 height 42
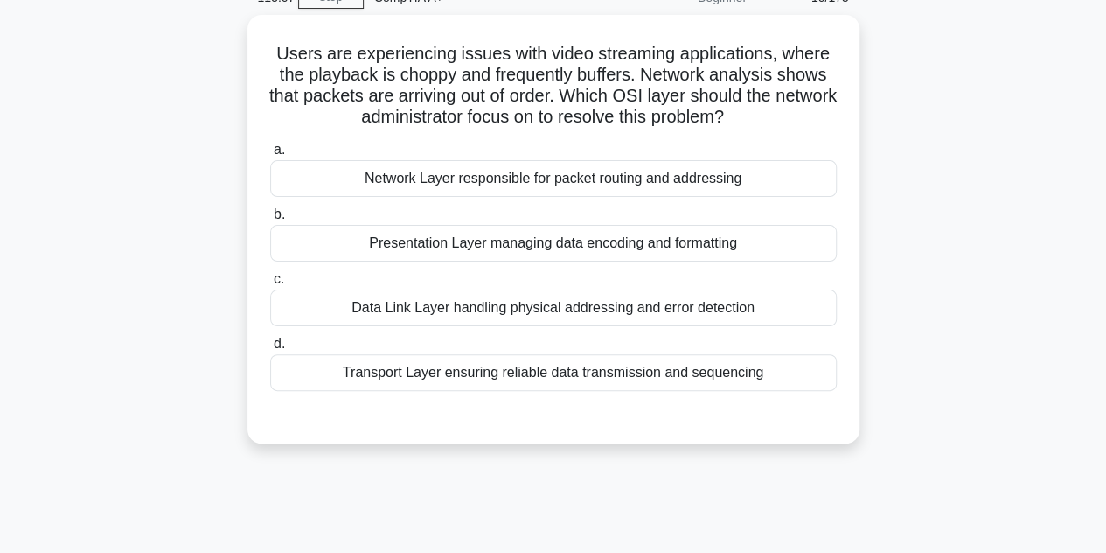
scroll to position [0, 0]
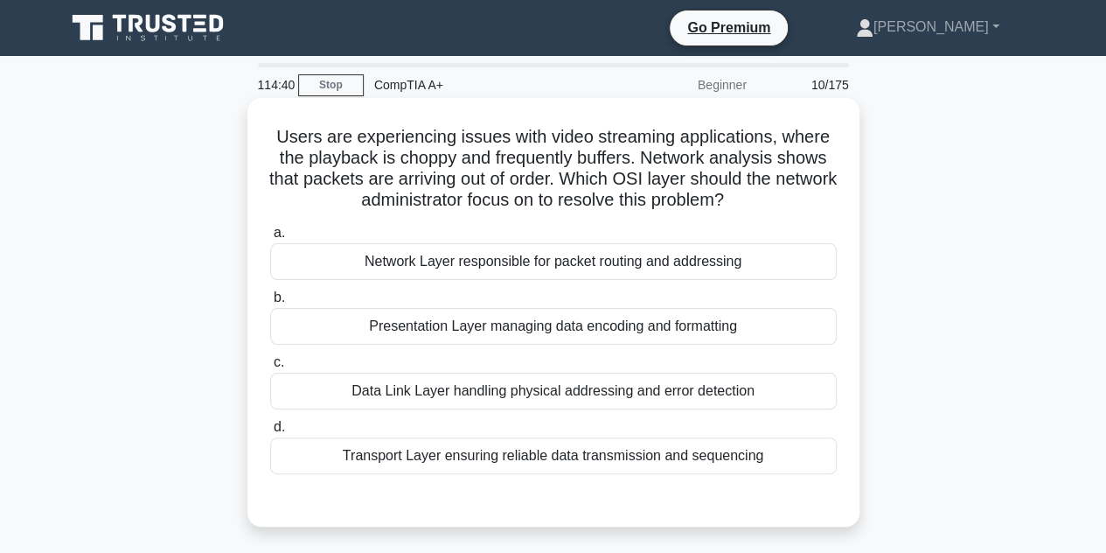
click at [582, 317] on div "Presentation Layer managing data encoding and formatting" at bounding box center [553, 326] width 567 height 37
click at [270, 303] on input "b. Presentation Layer managing data encoding and formatting" at bounding box center [270, 297] width 0 height 11
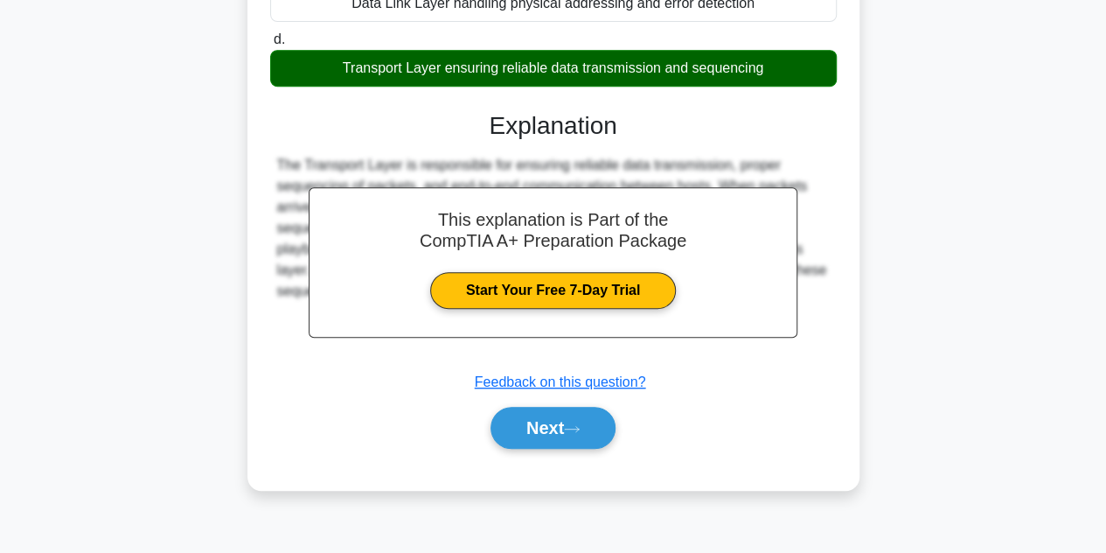
scroll to position [392, 0]
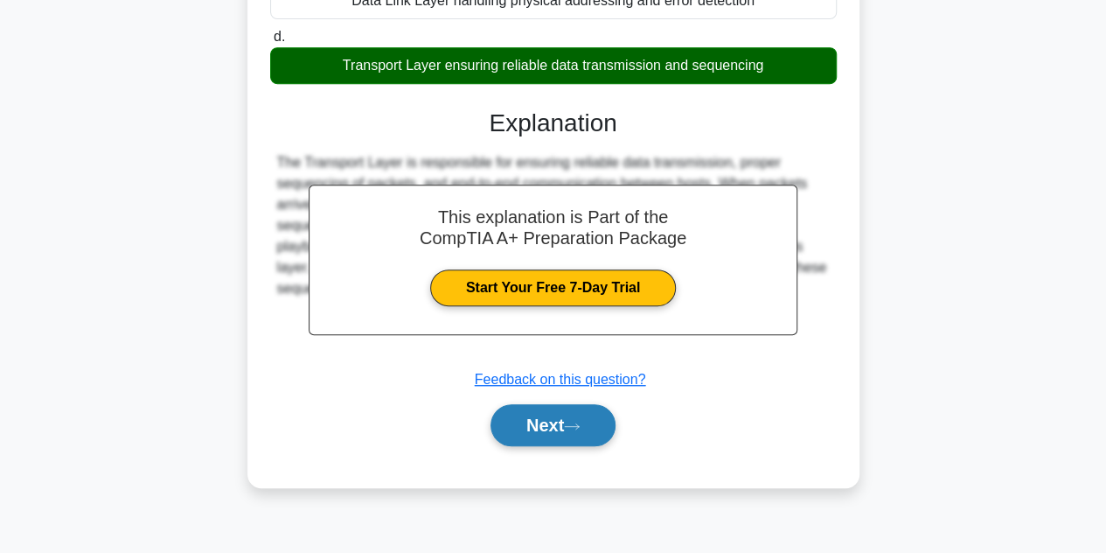
click at [580, 422] on icon at bounding box center [572, 427] width 16 height 10
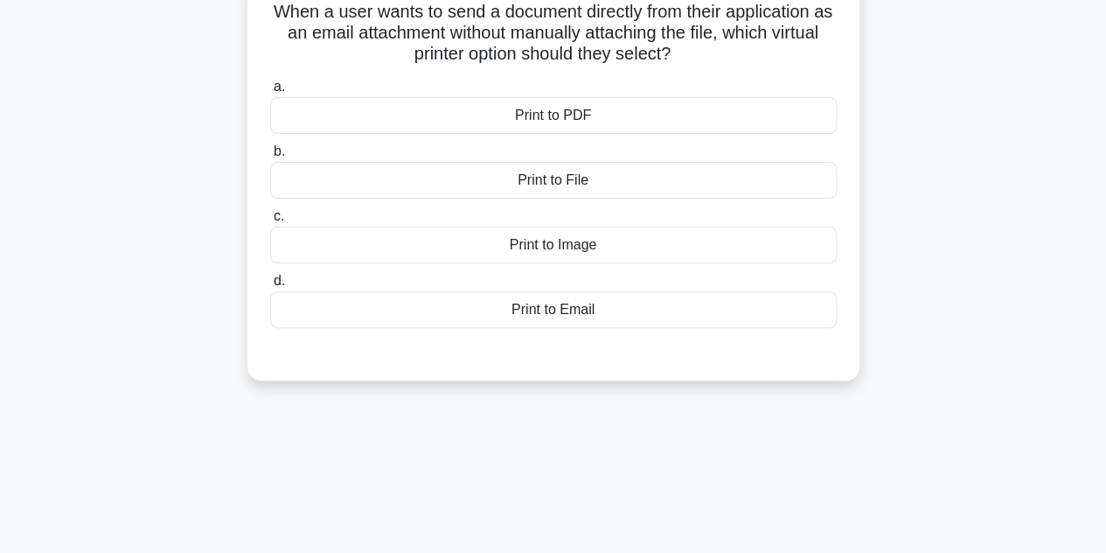
scroll to position [42, 0]
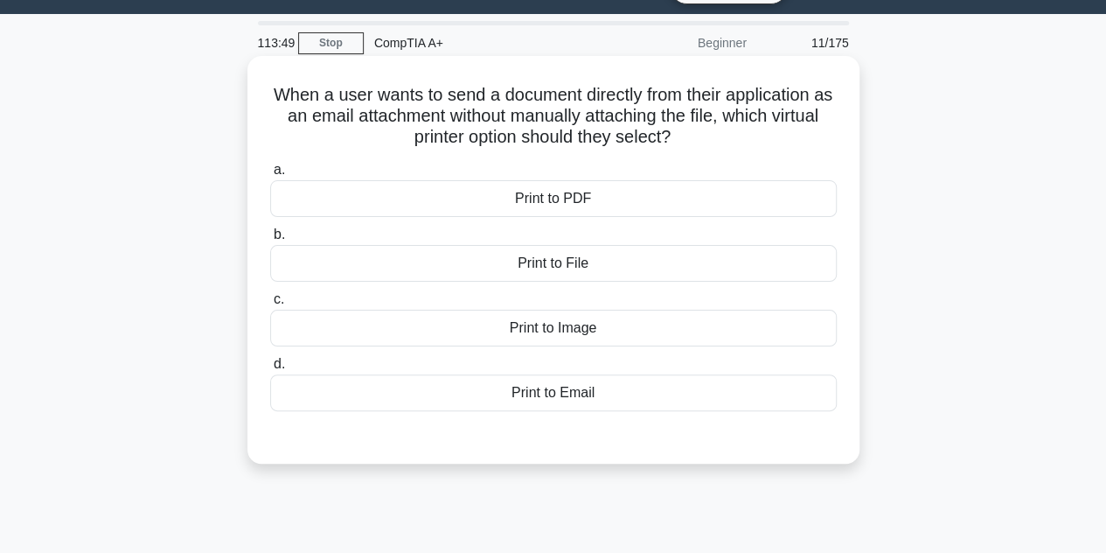
click at [587, 384] on div "Print to Email" at bounding box center [553, 392] width 567 height 37
click at [270, 370] on input "d. Print to Email" at bounding box center [270, 364] width 0 height 11
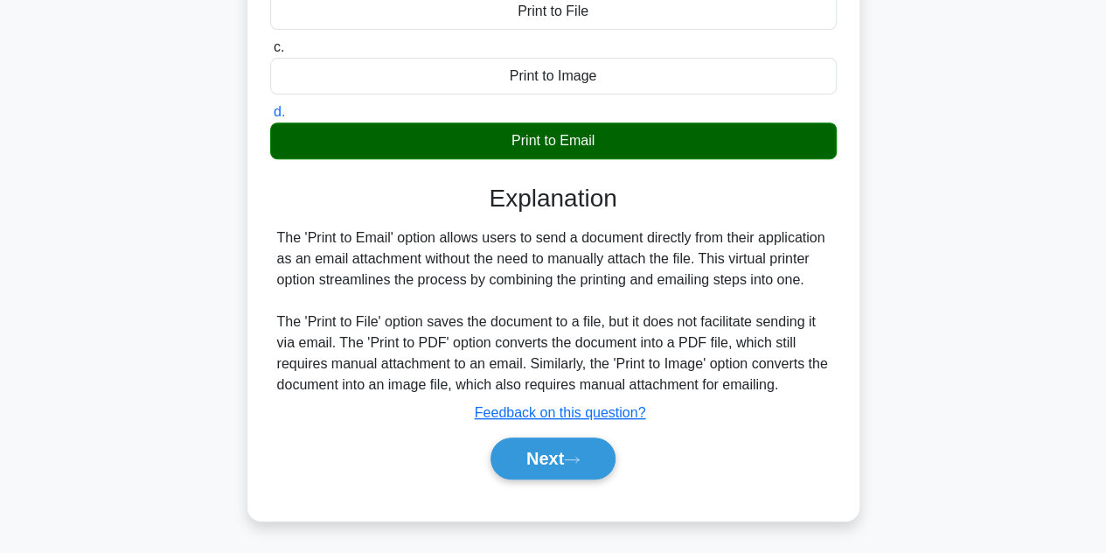
scroll to position [392, 0]
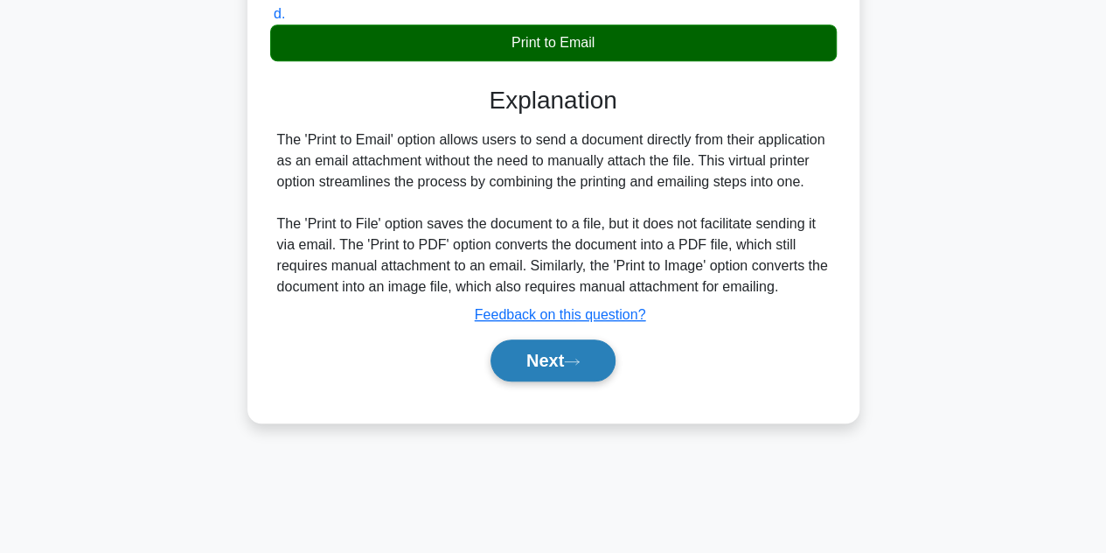
click at [580, 370] on button "Next" at bounding box center [553, 360] width 125 height 42
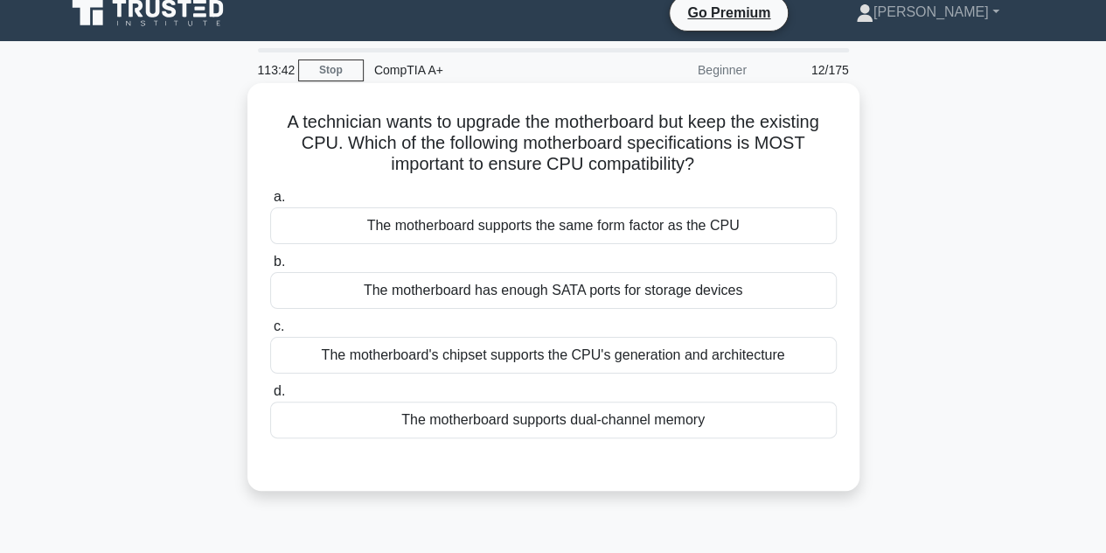
scroll to position [0, 0]
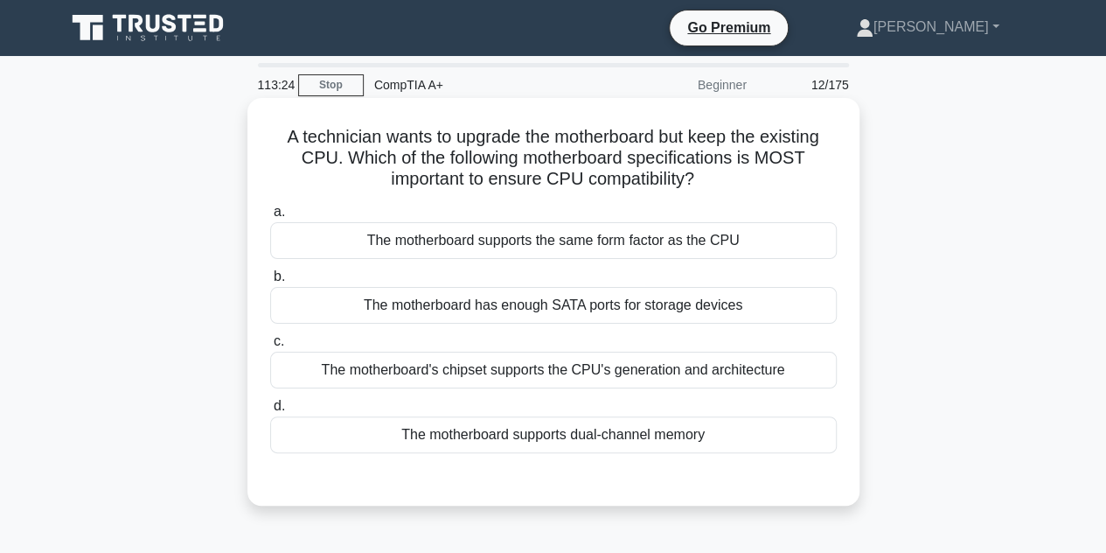
click at [626, 377] on div "The motherboard's chipset supports the CPU's generation and architecture" at bounding box center [553, 370] width 567 height 37
click at [270, 347] on input "c. The motherboard's chipset supports the CPU's generation and architecture" at bounding box center [270, 341] width 0 height 11
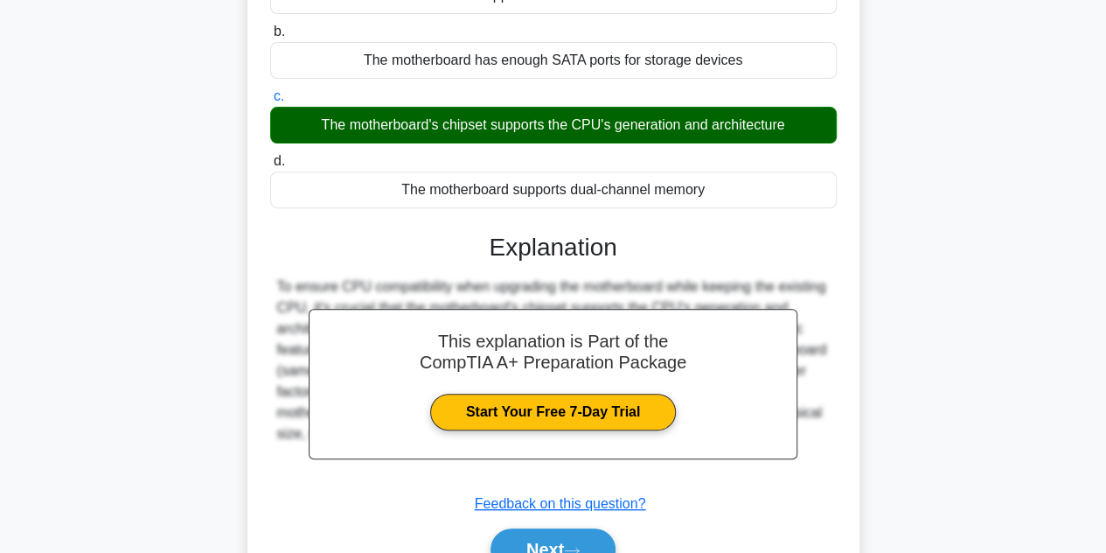
scroll to position [392, 0]
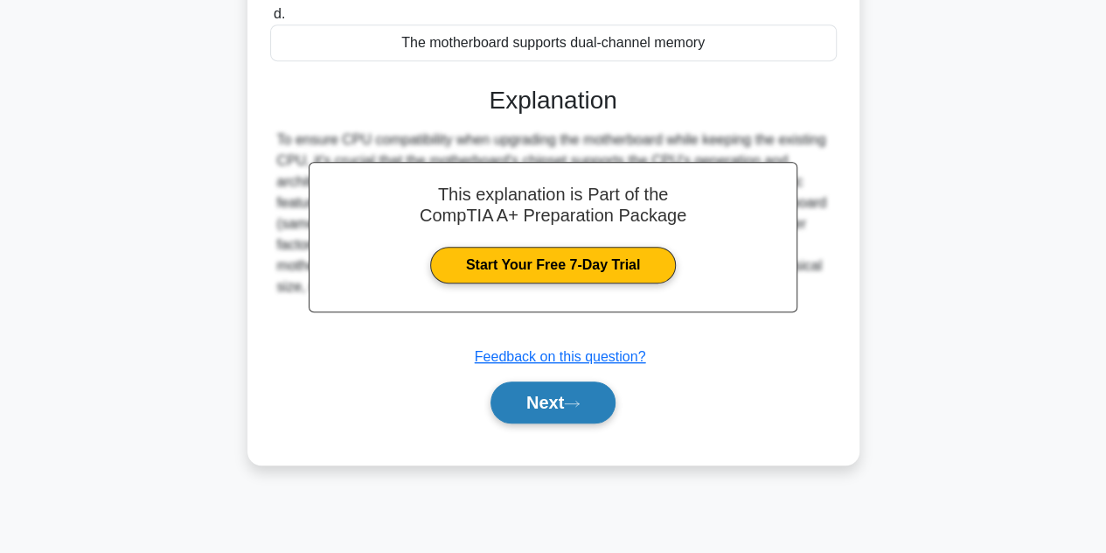
click at [544, 393] on button "Next" at bounding box center [553, 402] width 125 height 42
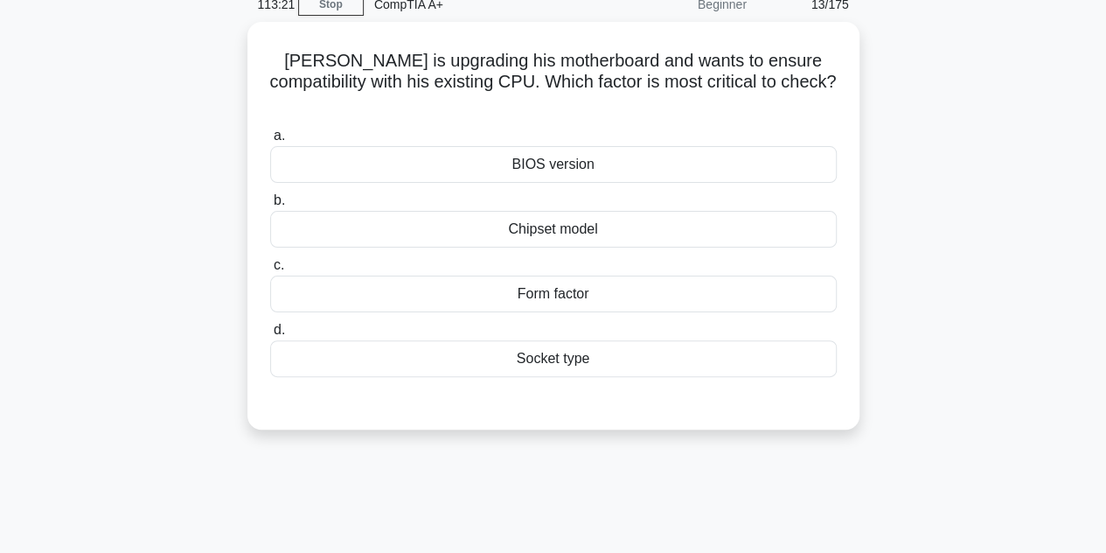
scroll to position [42, 0]
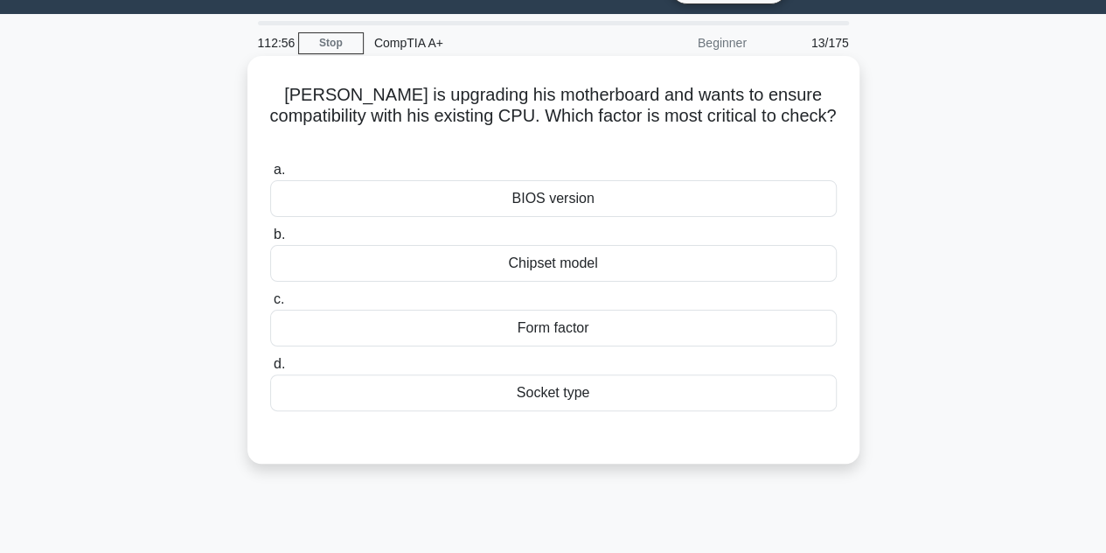
click at [566, 374] on div "Socket type" at bounding box center [553, 392] width 567 height 37
click at [270, 361] on input "d. Socket type" at bounding box center [270, 364] width 0 height 11
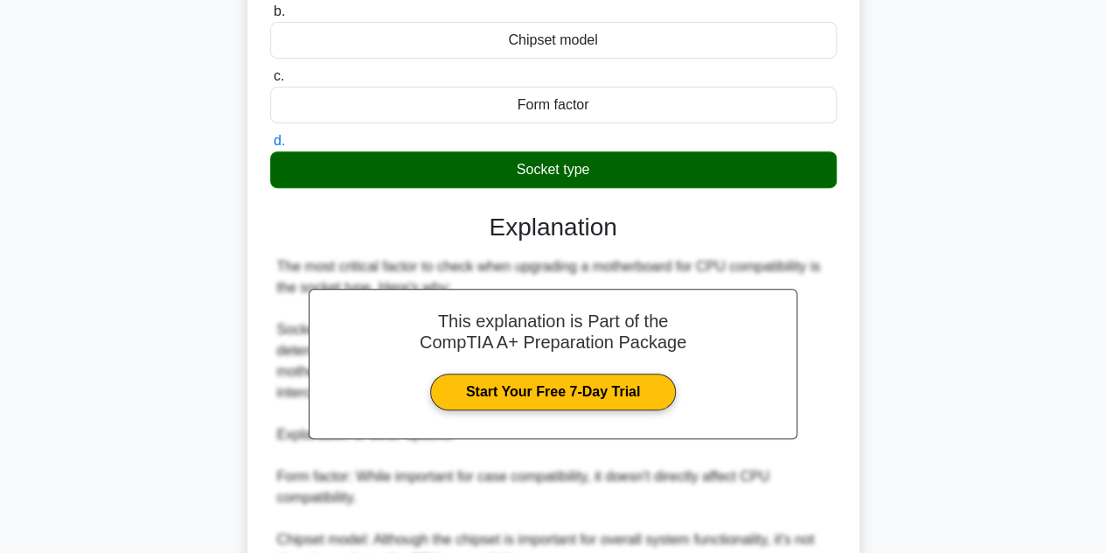
scroll to position [544, 0]
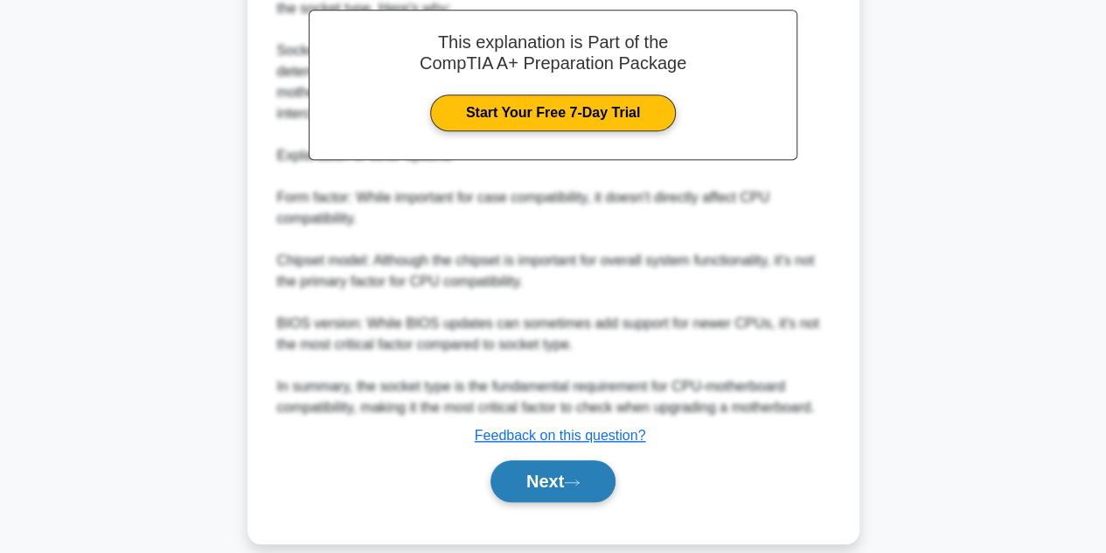
click at [575, 460] on button "Next" at bounding box center [553, 481] width 125 height 42
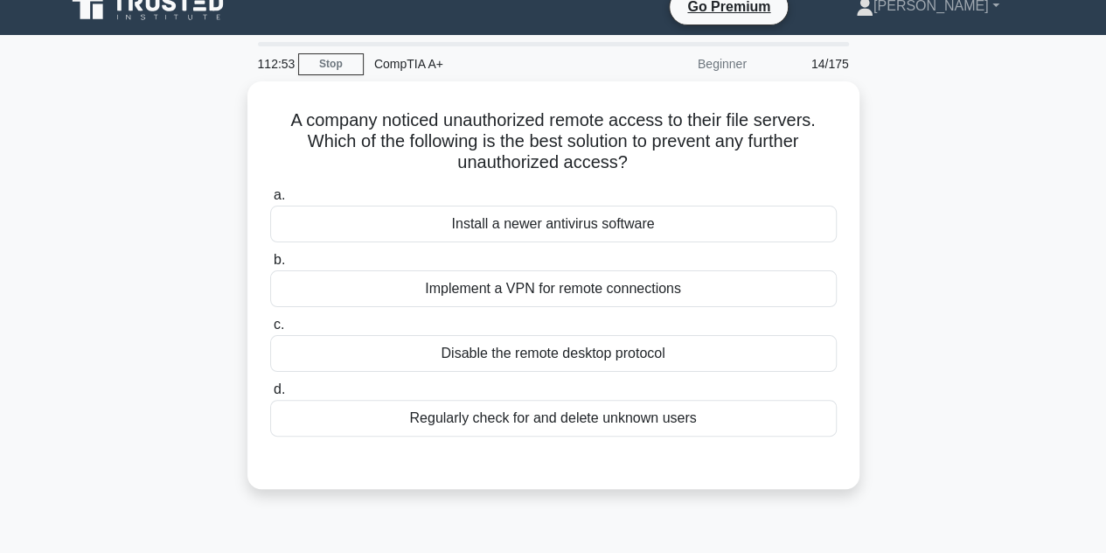
scroll to position [0, 0]
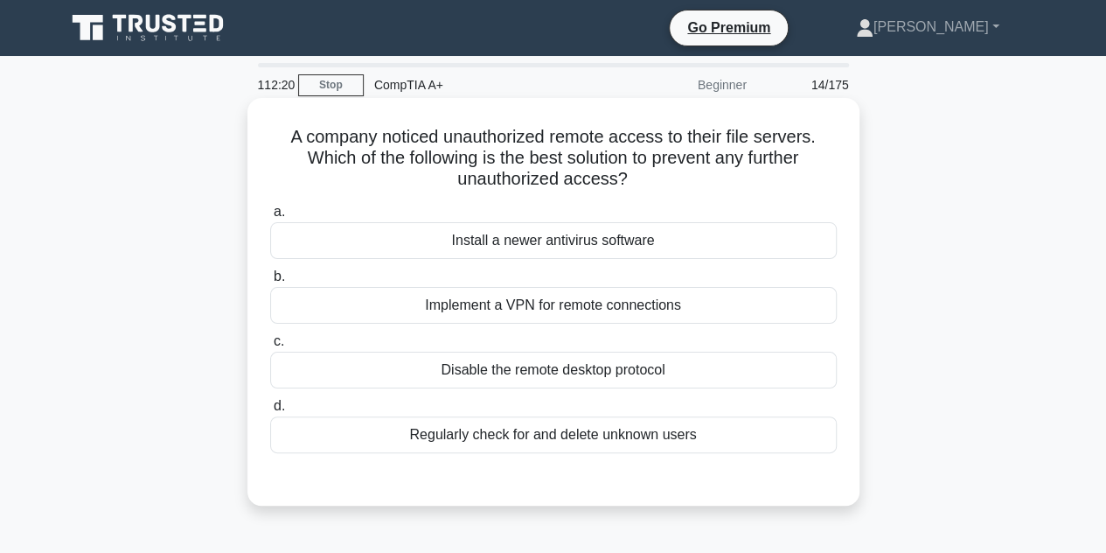
click at [613, 312] on div "Implement a VPN for remote connections" at bounding box center [553, 305] width 567 height 37
click at [270, 282] on input "b. Implement a VPN for remote connections" at bounding box center [270, 276] width 0 height 11
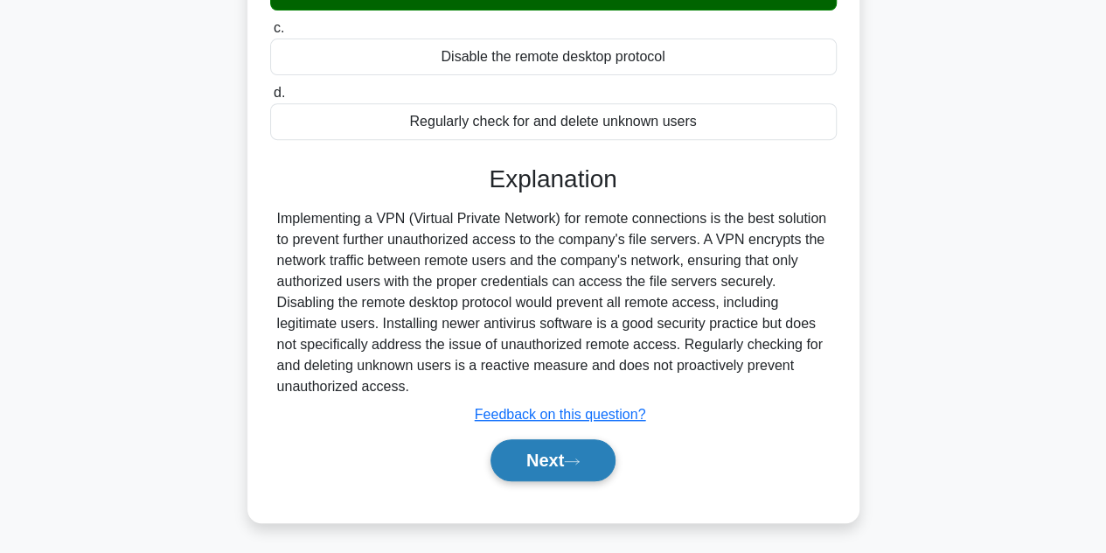
scroll to position [350, 0]
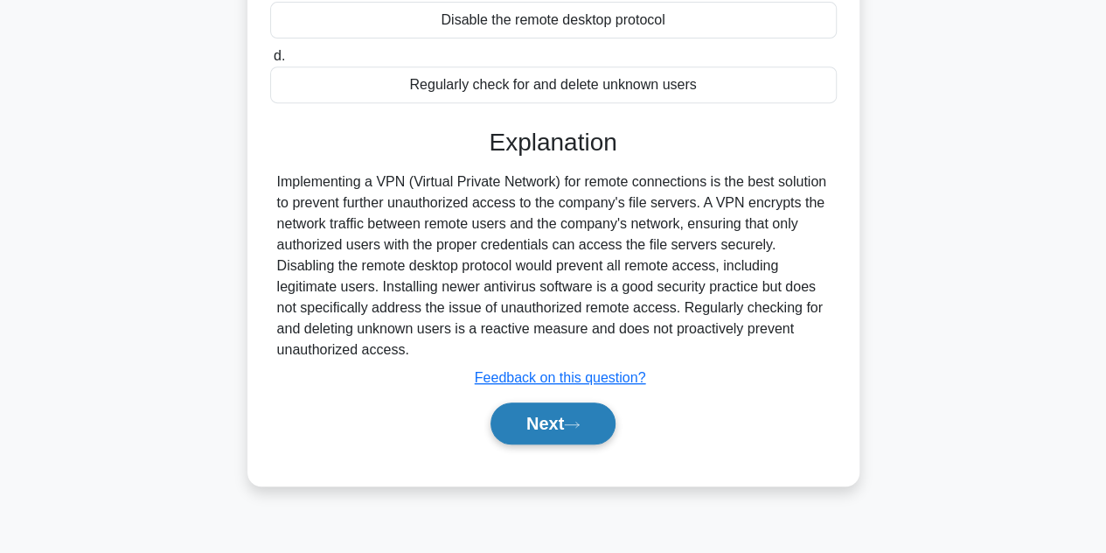
click at [595, 431] on button "Next" at bounding box center [553, 423] width 125 height 42
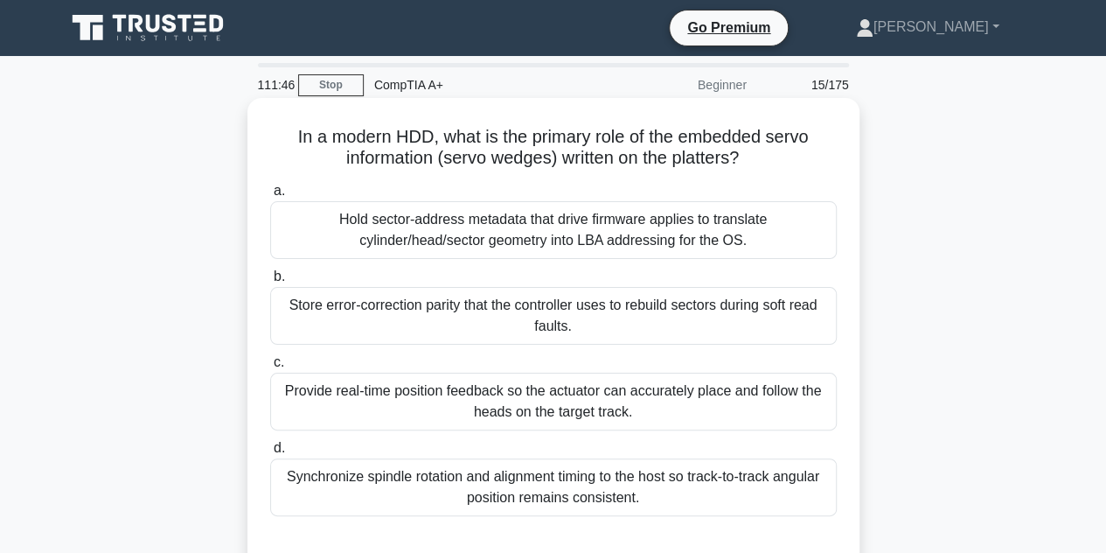
scroll to position [87, 0]
